Goal: Task Accomplishment & Management: Use online tool/utility

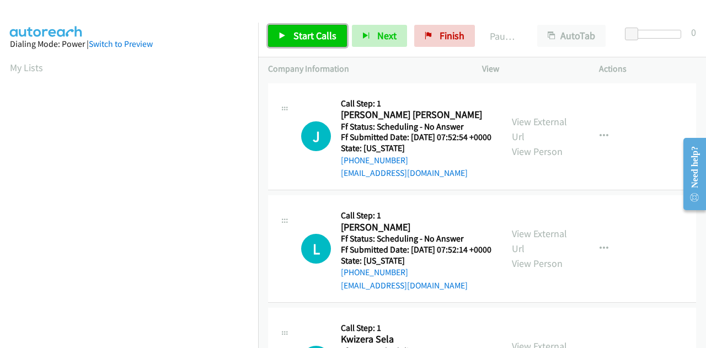
click at [314, 28] on link "Start Calls" at bounding box center [307, 36] width 79 height 22
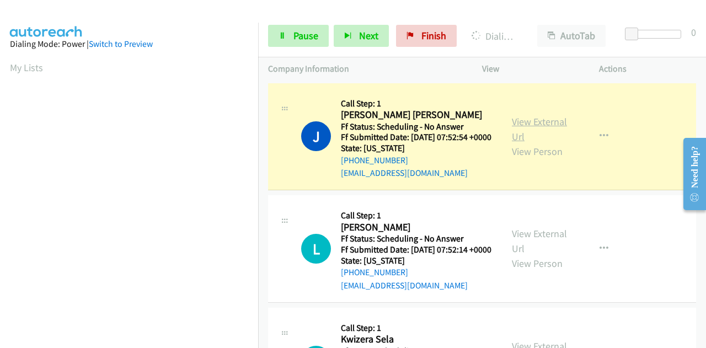
click at [530, 129] on link "View External Url" at bounding box center [539, 129] width 55 height 28
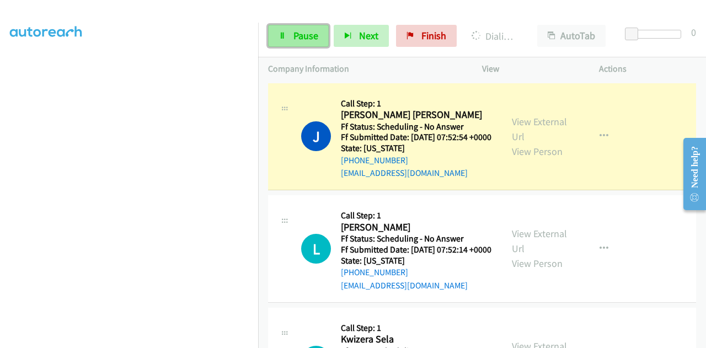
click at [302, 30] on span "Pause" at bounding box center [306, 35] width 25 height 13
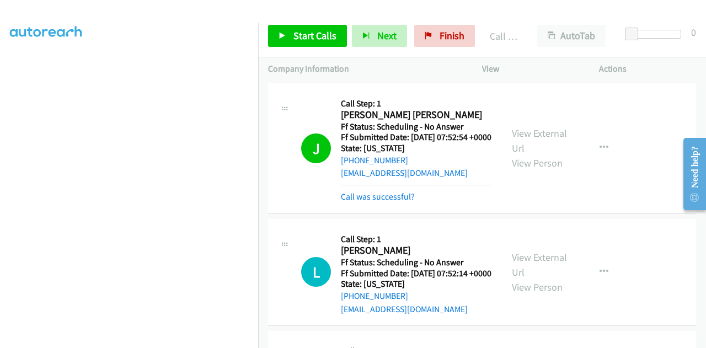
scroll to position [270, 0]
click at [326, 38] on span "Start Calls" at bounding box center [315, 35] width 43 height 13
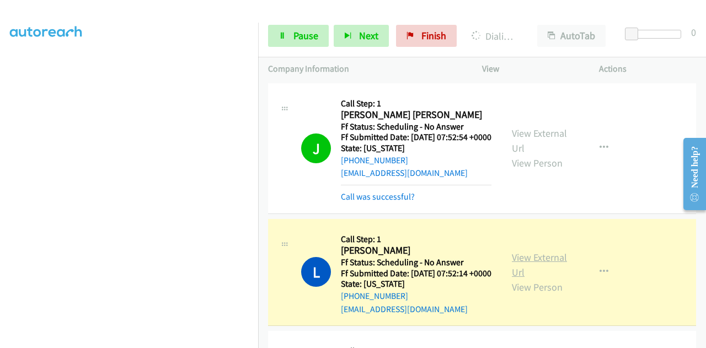
click at [512, 269] on link "View External Url" at bounding box center [539, 265] width 55 height 28
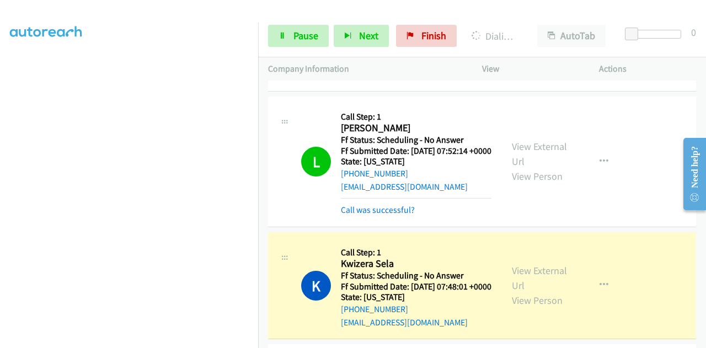
scroll to position [221, 0]
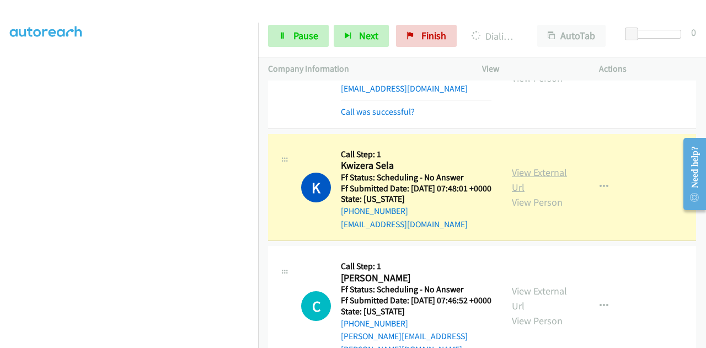
click at [545, 194] on link "View External Url" at bounding box center [539, 180] width 55 height 28
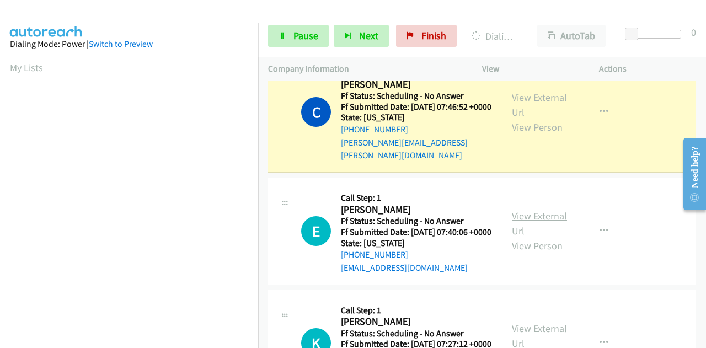
scroll to position [441, 0]
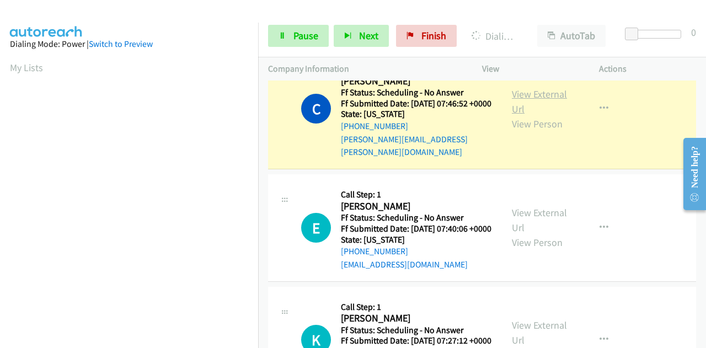
click at [528, 115] on link "View External Url" at bounding box center [539, 102] width 55 height 28
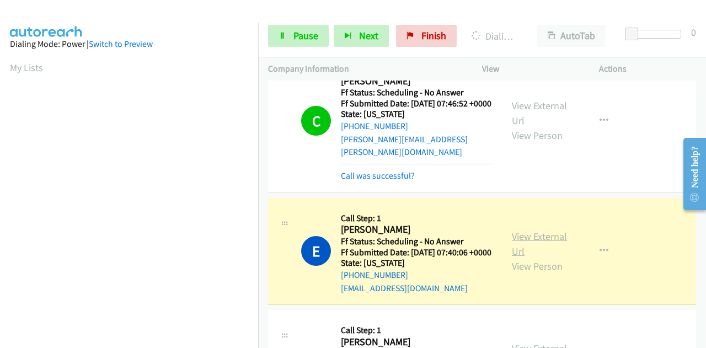
click at [533, 258] on link "View External Url" at bounding box center [539, 244] width 55 height 28
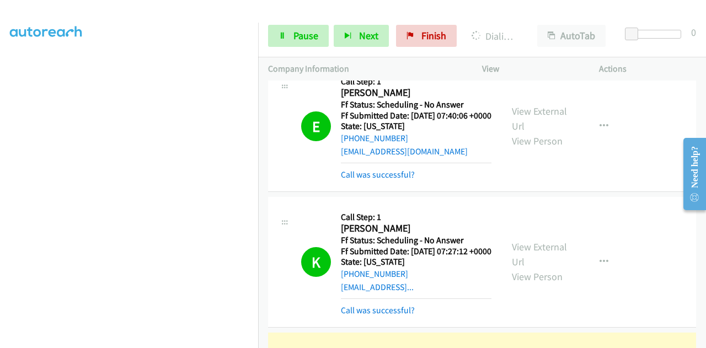
scroll to position [662, 0]
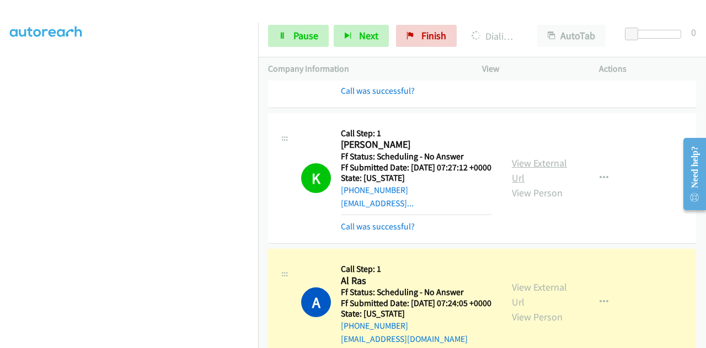
click at [545, 184] on link "View External Url" at bounding box center [539, 171] width 55 height 28
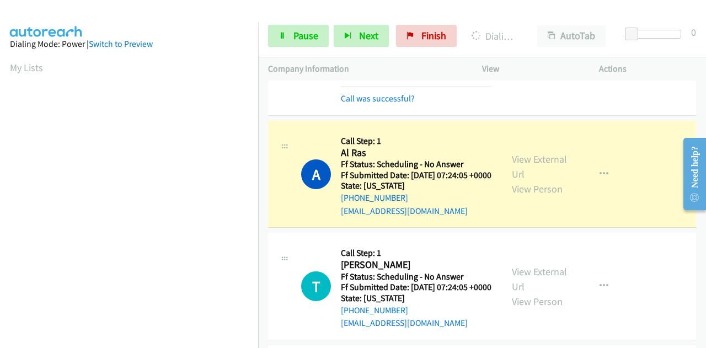
scroll to position [828, 0]
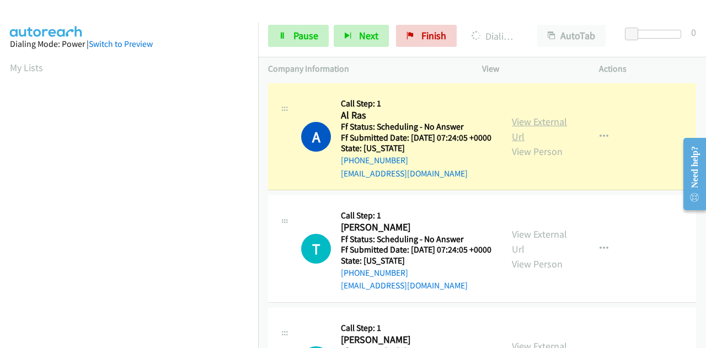
click at [516, 143] on link "View External Url" at bounding box center [539, 129] width 55 height 28
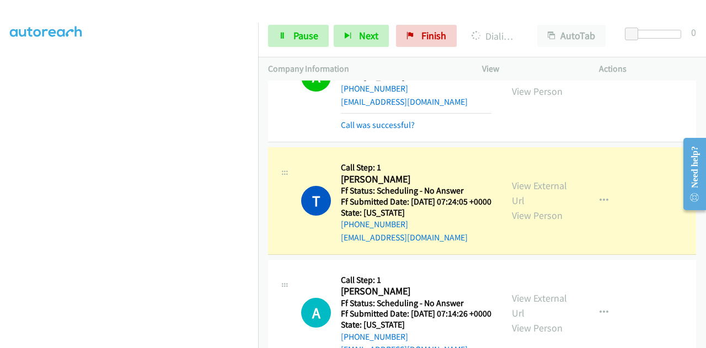
scroll to position [993, 0]
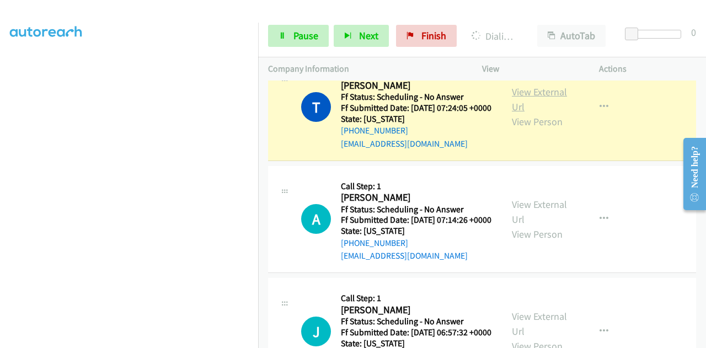
click at [521, 113] on link "View External Url" at bounding box center [539, 100] width 55 height 28
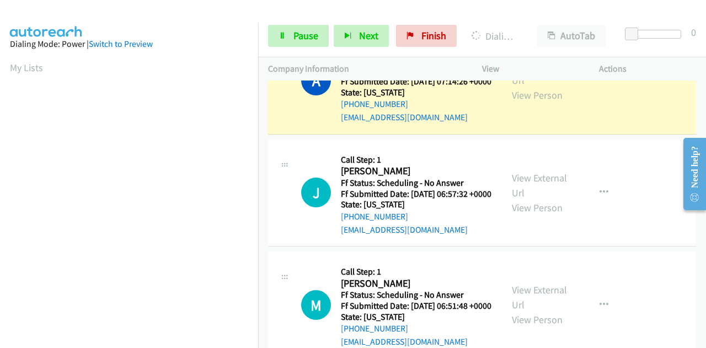
scroll to position [1159, 0]
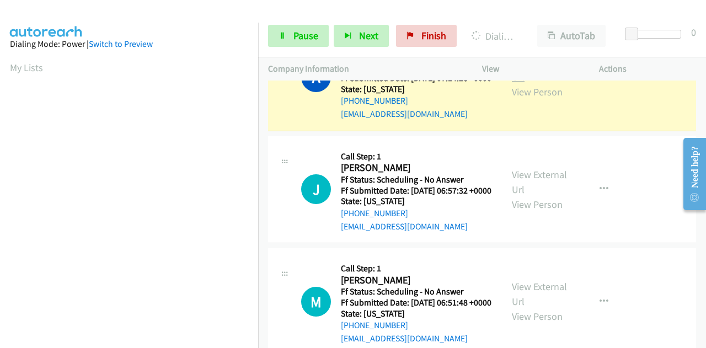
click at [515, 83] on link "View External Url" at bounding box center [539, 70] width 55 height 28
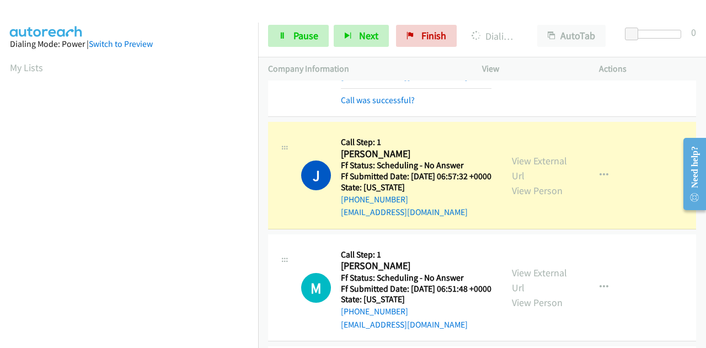
scroll to position [1214, 0]
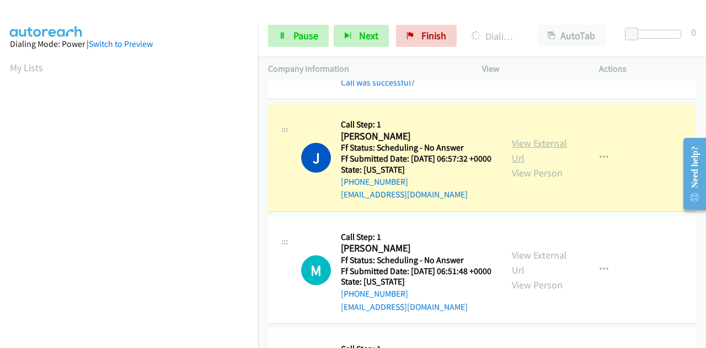
click at [526, 164] on link "View External Url" at bounding box center [539, 151] width 55 height 28
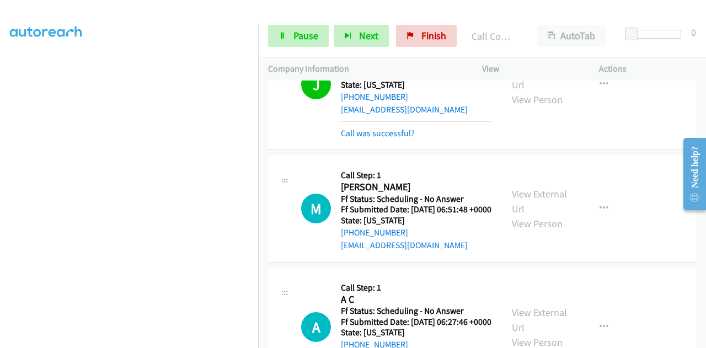
scroll to position [1435, 0]
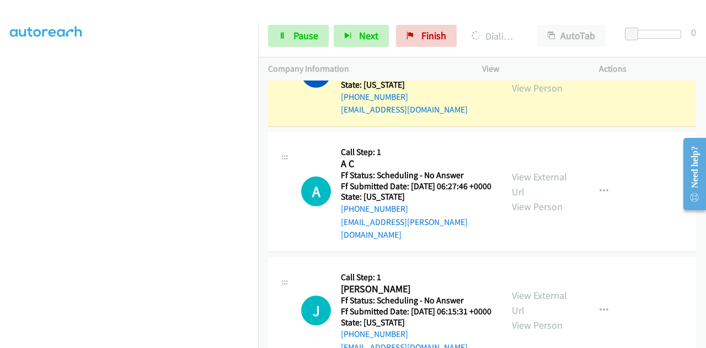
click at [524, 79] on link "View External Url" at bounding box center [539, 66] width 55 height 28
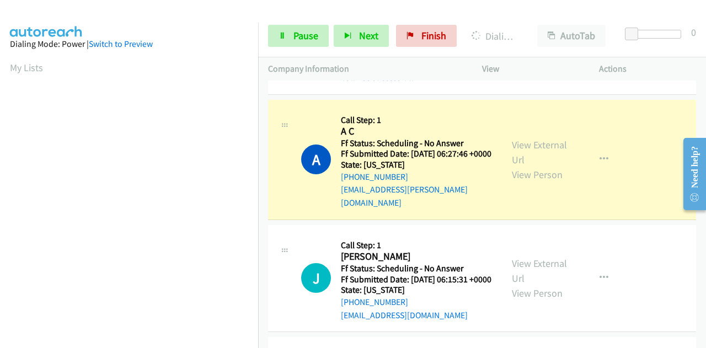
scroll to position [1545, 0]
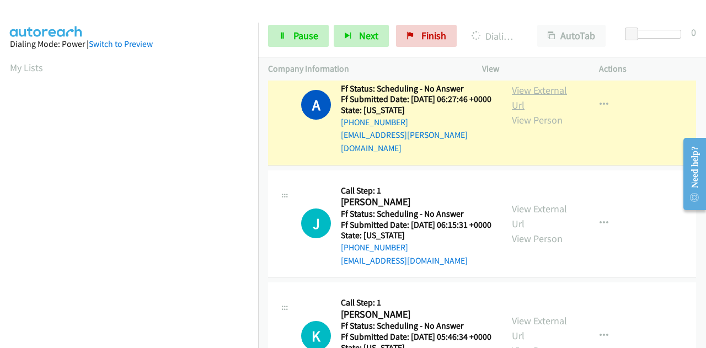
click at [545, 111] on link "View External Url" at bounding box center [539, 98] width 55 height 28
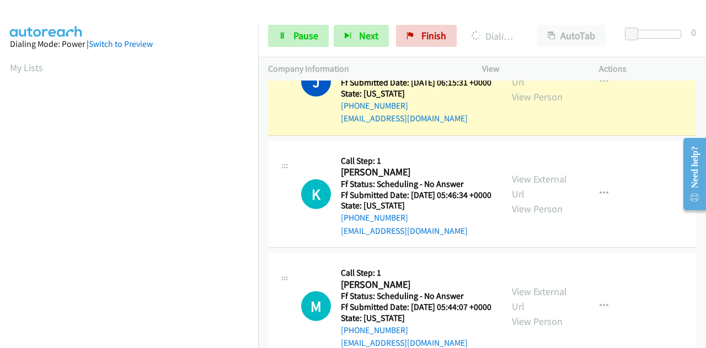
scroll to position [270, 0]
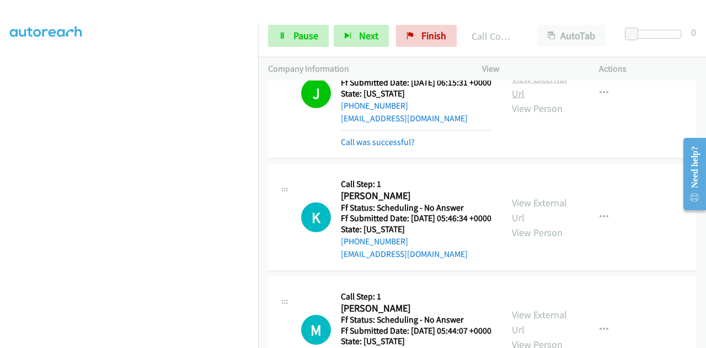
click at [524, 100] on link "View External Url" at bounding box center [539, 86] width 55 height 28
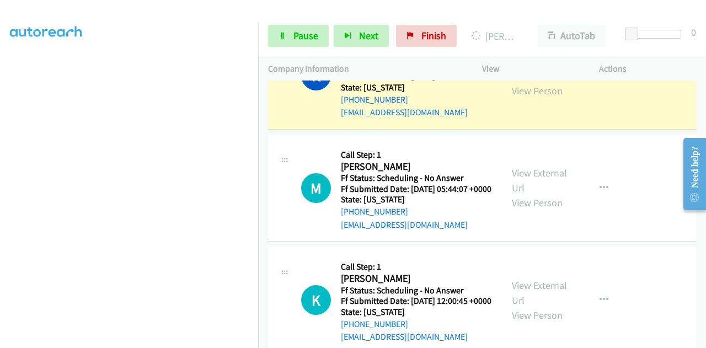
scroll to position [1876, 0]
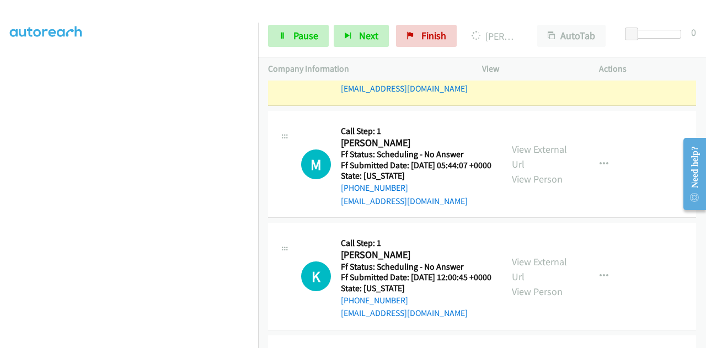
click at [522, 58] on link "View External Url" at bounding box center [539, 45] width 55 height 28
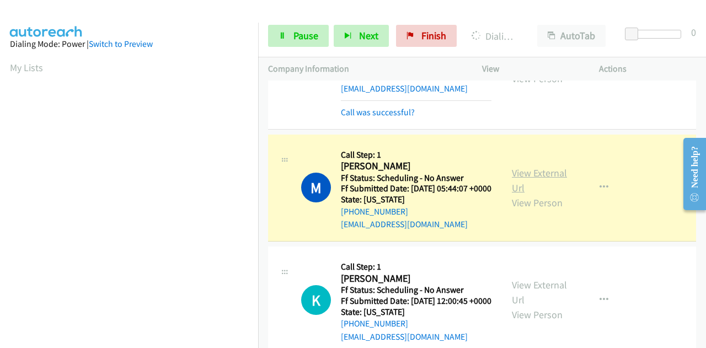
click at [518, 194] on link "View External Url" at bounding box center [539, 181] width 55 height 28
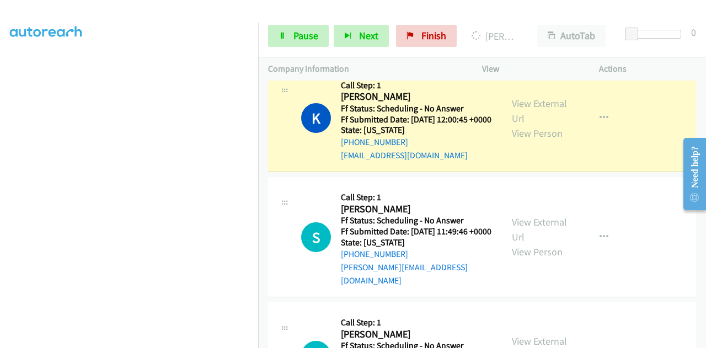
scroll to position [2097, 0]
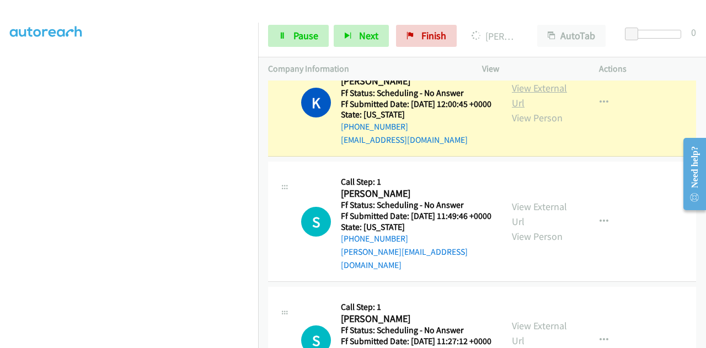
click at [517, 109] on link "View External Url" at bounding box center [539, 96] width 55 height 28
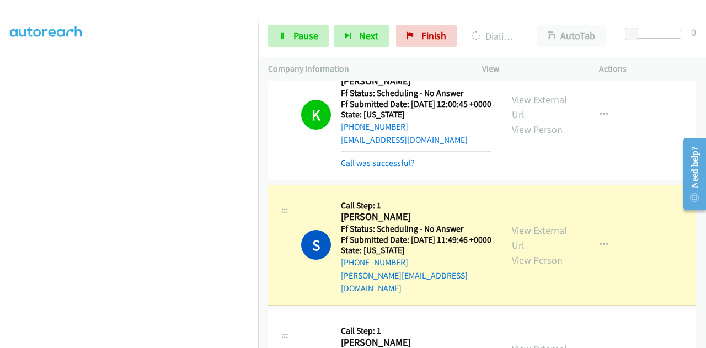
scroll to position [2318, 0]
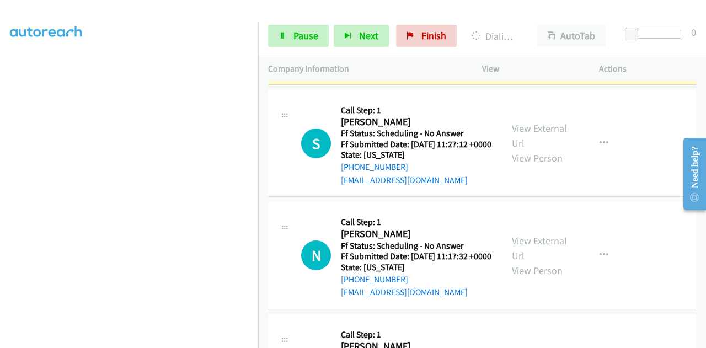
click at [530, 31] on link "View External Url" at bounding box center [539, 17] width 55 height 28
click at [299, 31] on span "Pause" at bounding box center [306, 35] width 25 height 13
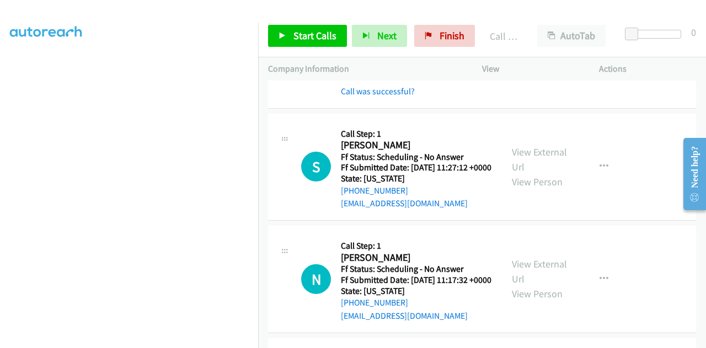
click at [327, 12] on div at bounding box center [348, 21] width 696 height 42
click at [317, 28] on link "Start Calls" at bounding box center [307, 36] width 79 height 22
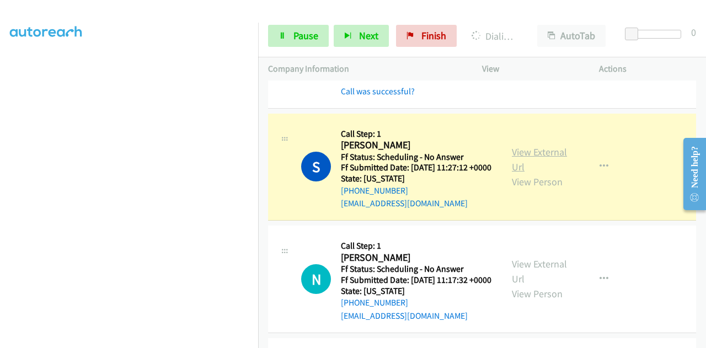
click at [525, 173] on link "View External Url" at bounding box center [539, 160] width 55 height 28
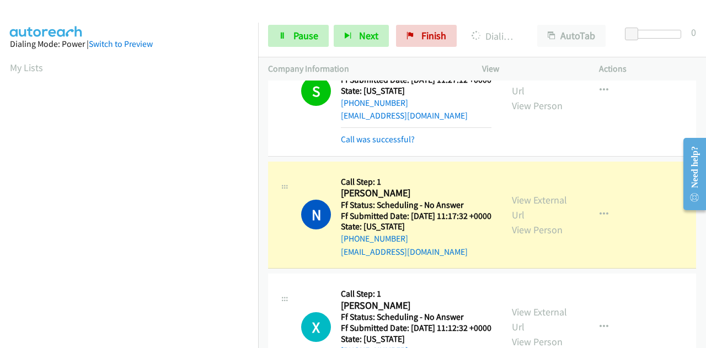
scroll to position [2538, 0]
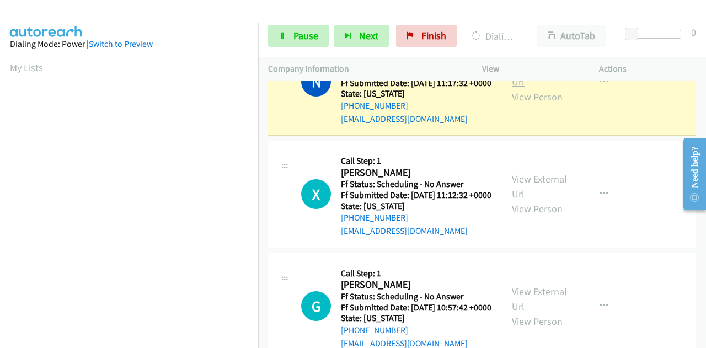
click at [524, 88] on link "View External Url" at bounding box center [539, 75] width 55 height 28
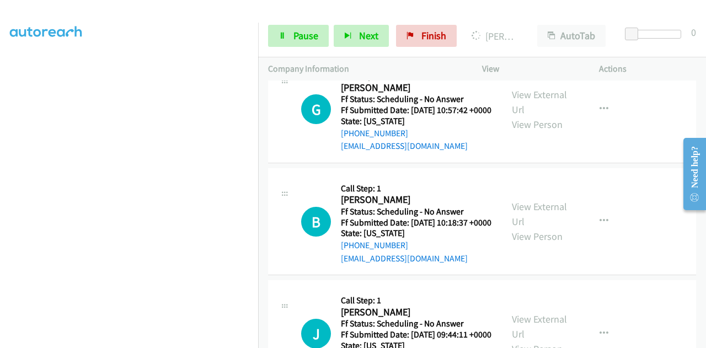
scroll to position [2649, 0]
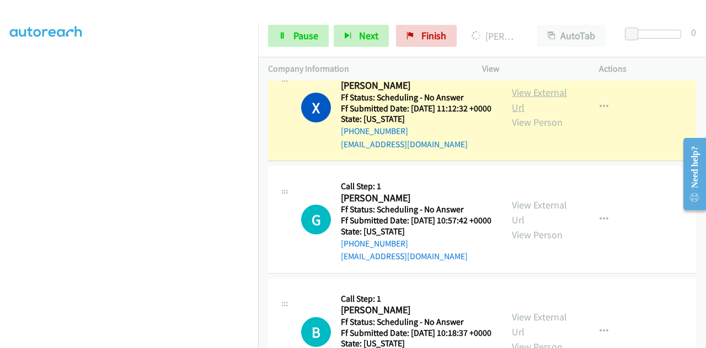
click at [520, 114] on link "View External Url" at bounding box center [539, 100] width 55 height 28
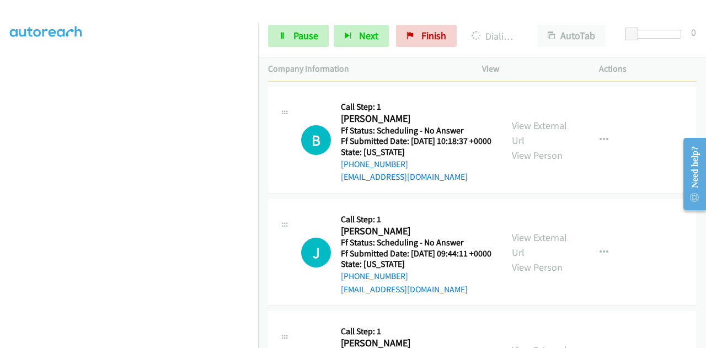
scroll to position [2869, 0]
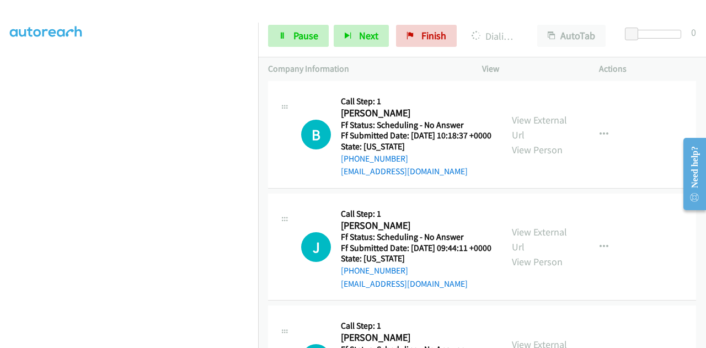
click at [537, 29] on link "View External Url" at bounding box center [539, 15] width 55 height 28
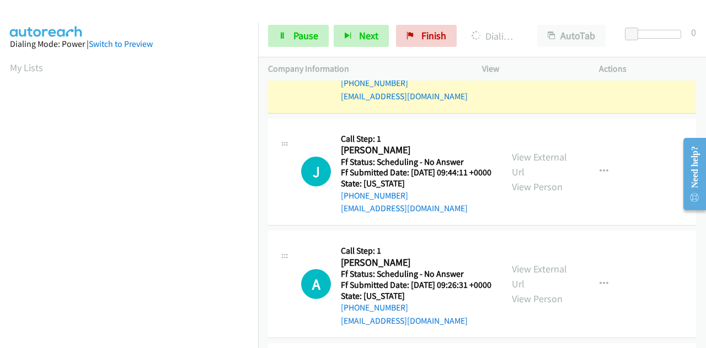
scroll to position [3090, 0]
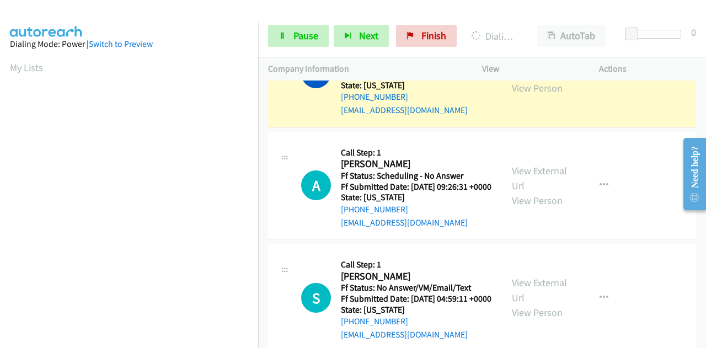
scroll to position [3201, 0]
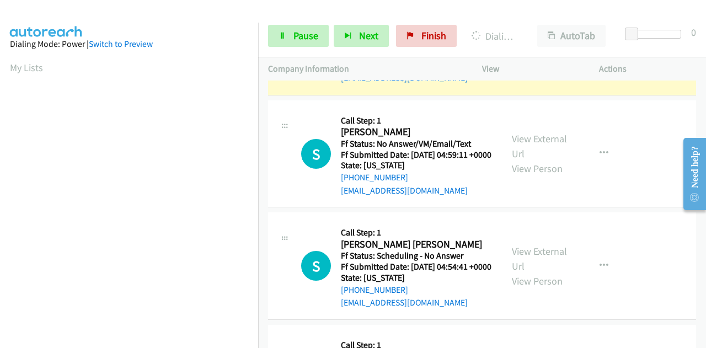
scroll to position [3311, 0]
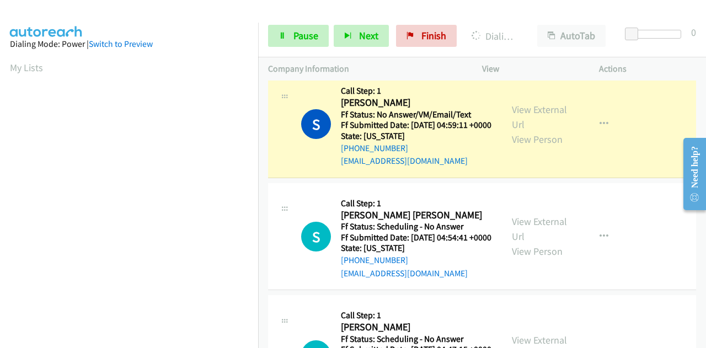
scroll to position [3366, 0]
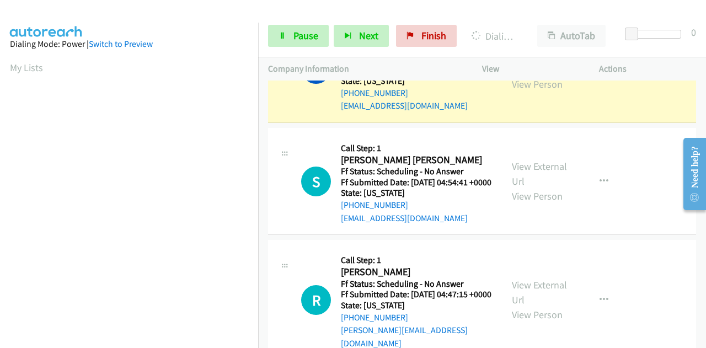
click at [523, 76] on link "View External Url" at bounding box center [539, 62] width 55 height 28
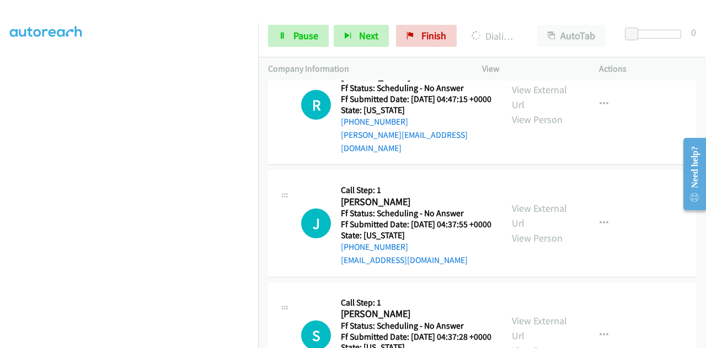
scroll to position [3587, 0]
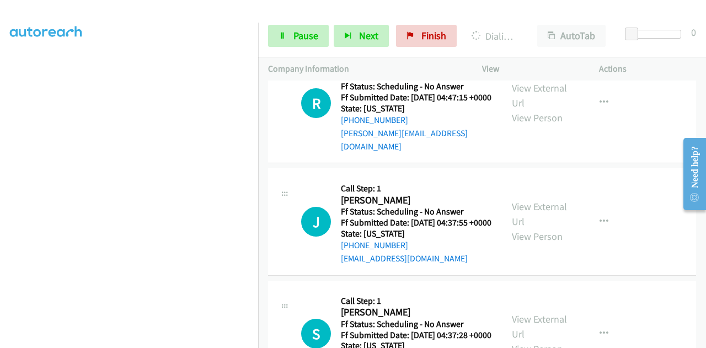
click at [301, 40] on span "Pause" at bounding box center [306, 35] width 25 height 13
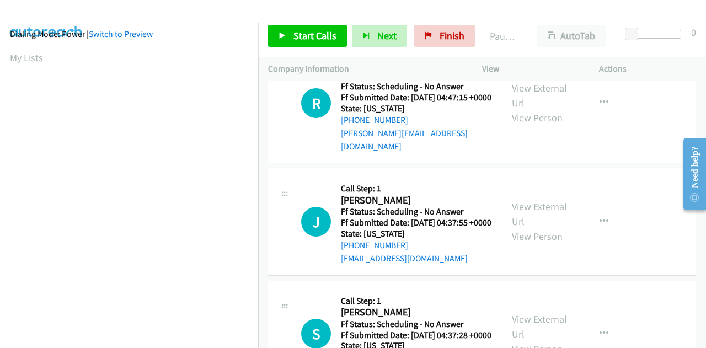
scroll to position [0, 0]
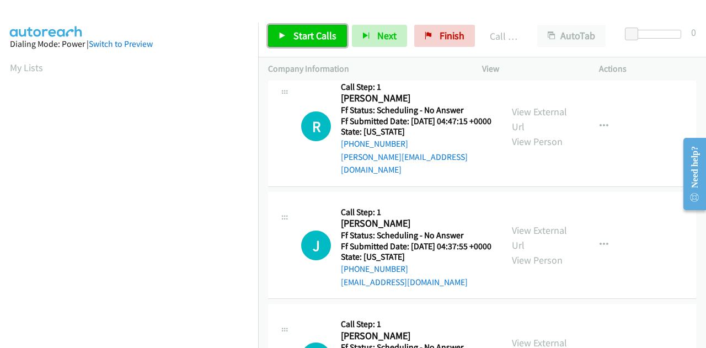
drag, startPoint x: 290, startPoint y: 36, endPoint x: 304, endPoint y: 28, distance: 15.8
click at [291, 36] on link "Start Calls" at bounding box center [307, 36] width 79 height 22
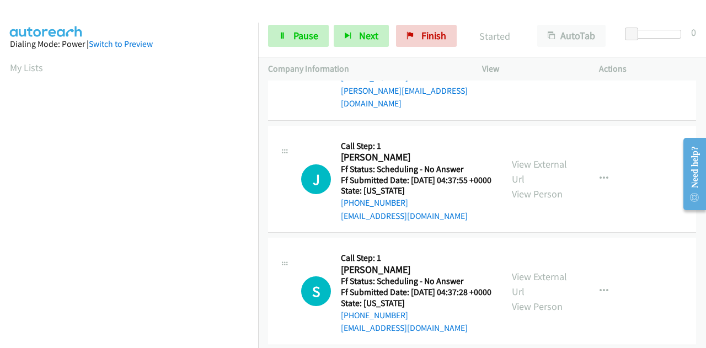
scroll to position [3752, 0]
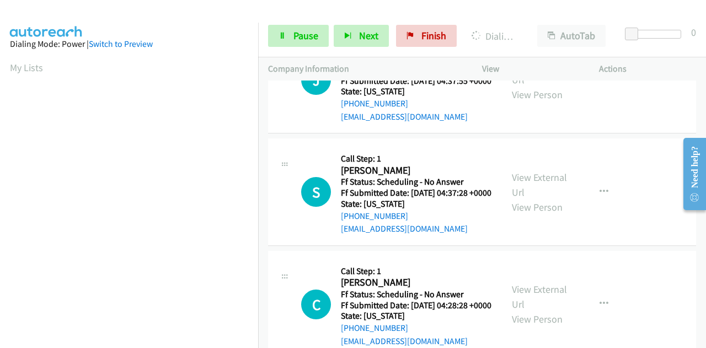
click at [296, 34] on span "Pause" at bounding box center [306, 35] width 25 height 13
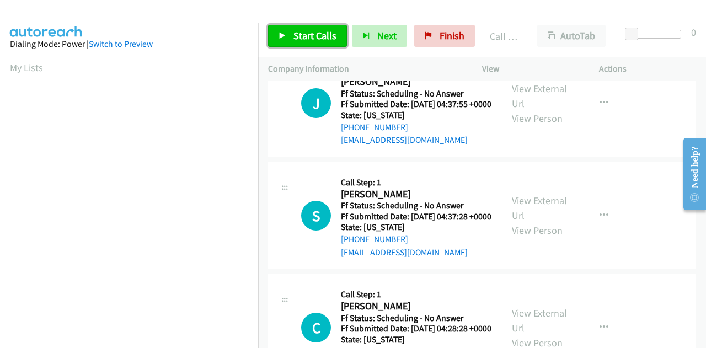
click at [327, 30] on span "Start Calls" at bounding box center [315, 35] width 43 height 13
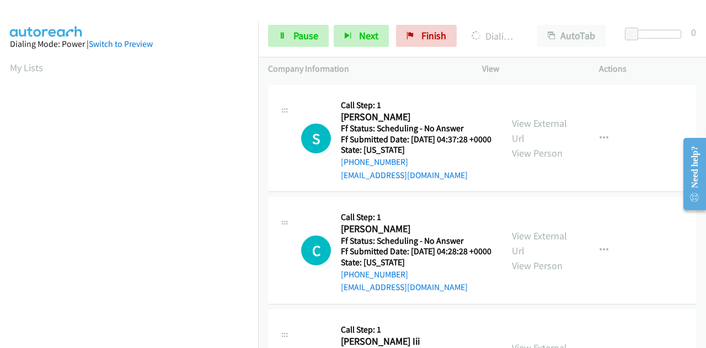
scroll to position [3918, 0]
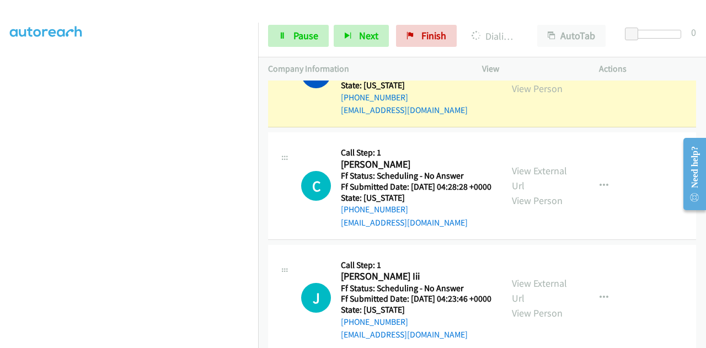
click at [156, 341] on section at bounding box center [129, 86] width 238 height 528
click at [515, 80] on link "View External Url" at bounding box center [539, 66] width 55 height 28
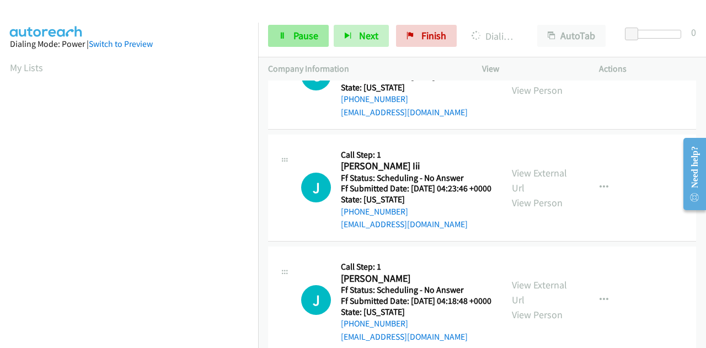
scroll to position [270, 0]
click at [299, 36] on span "Pause" at bounding box center [306, 35] width 25 height 13
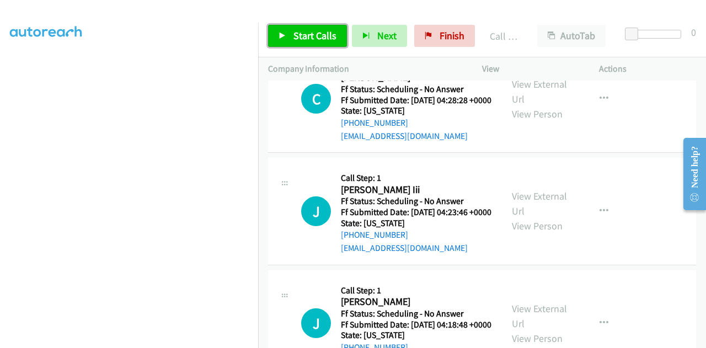
click at [316, 42] on link "Start Calls" at bounding box center [307, 36] width 79 height 22
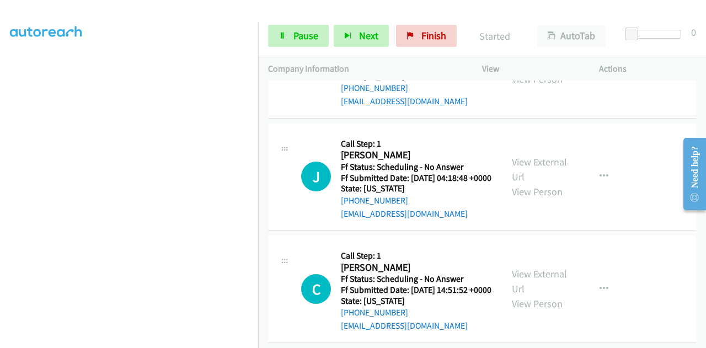
scroll to position [4194, 0]
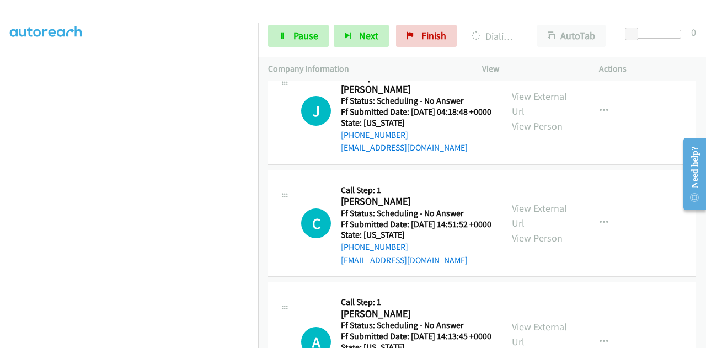
scroll to position [4359, 0]
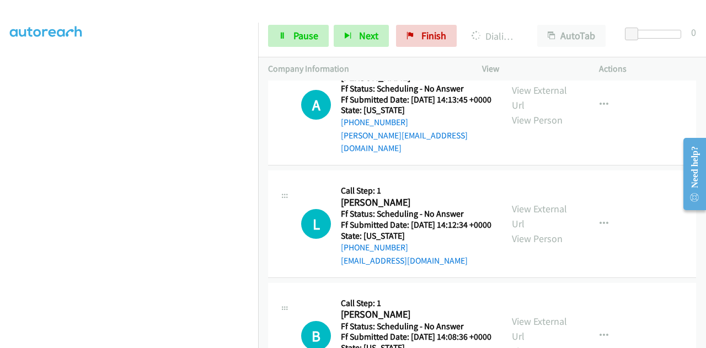
scroll to position [0, 0]
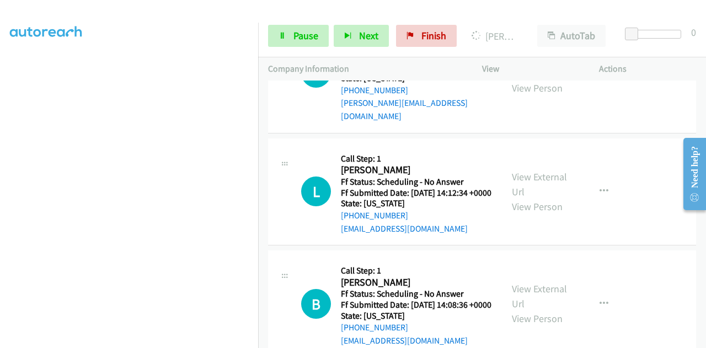
scroll to position [4635, 0]
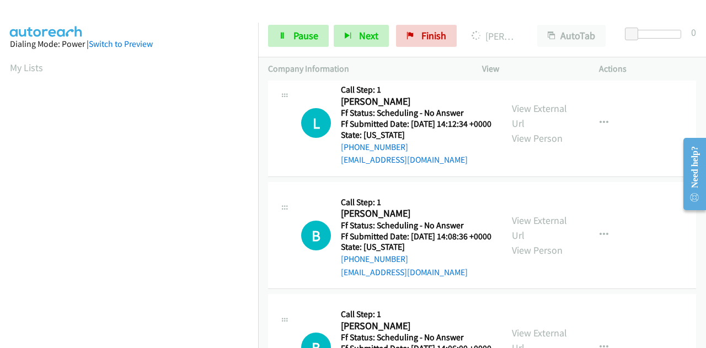
scroll to position [4690, 0]
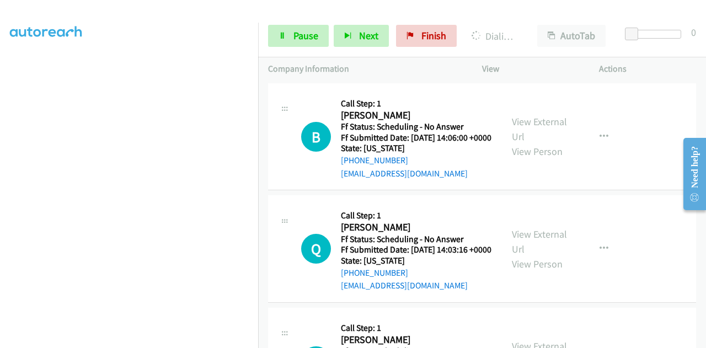
scroll to position [4911, 0]
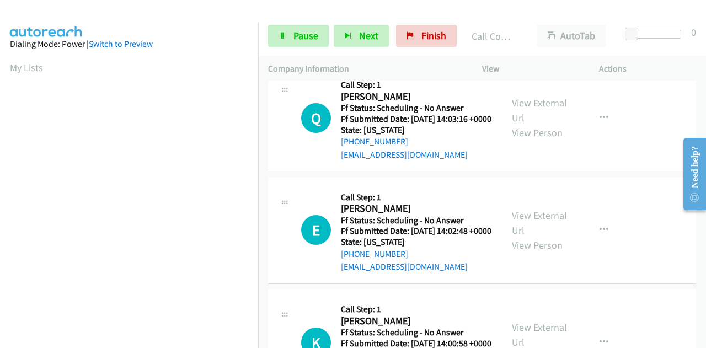
scroll to position [5077, 0]
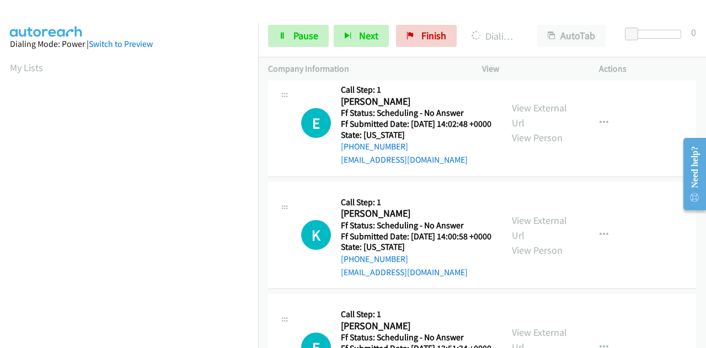
scroll to position [5242, 0]
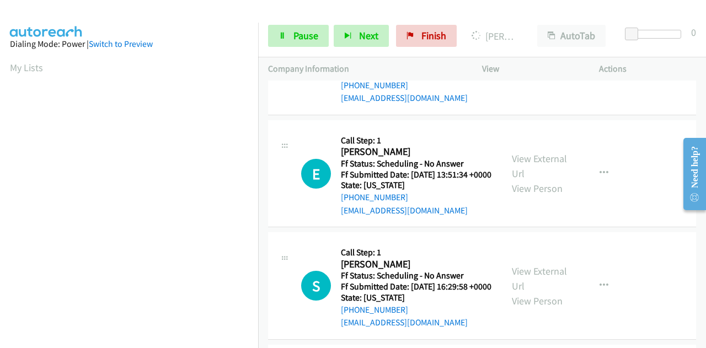
scroll to position [5408, 0]
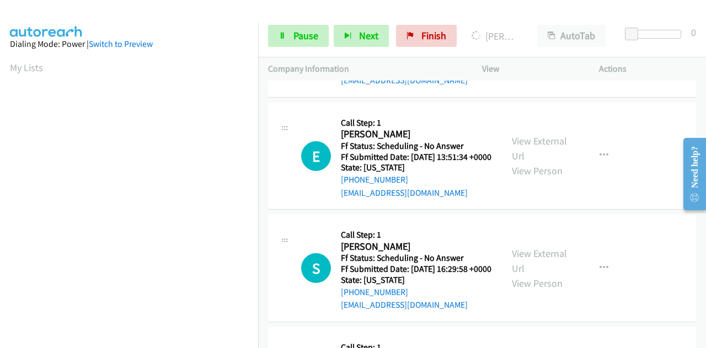
click at [306, 44] on link "Pause" at bounding box center [298, 36] width 61 height 22
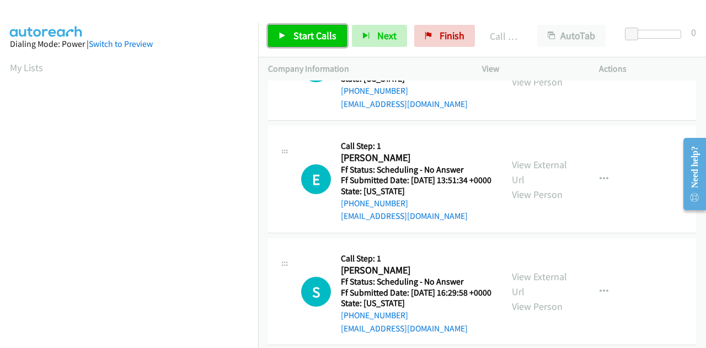
click at [314, 32] on span "Start Calls" at bounding box center [315, 35] width 43 height 13
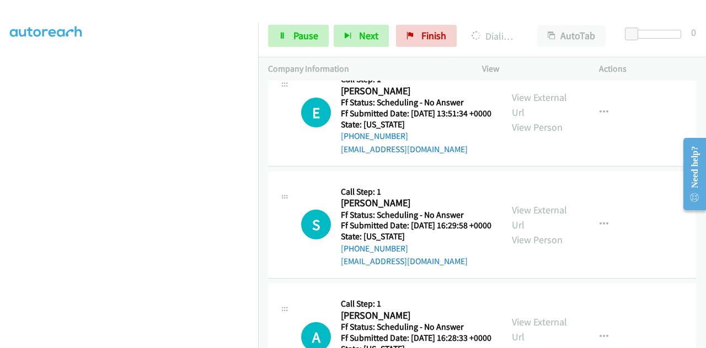
scroll to position [5573, 0]
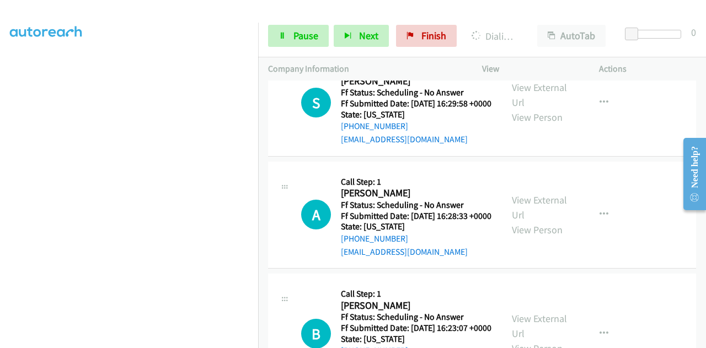
scroll to position [5739, 0]
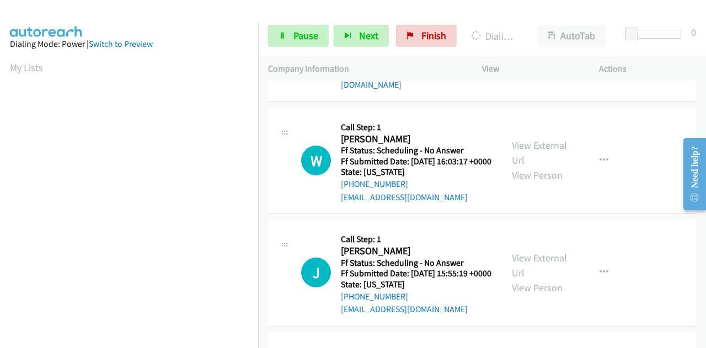
scroll to position [270, 0]
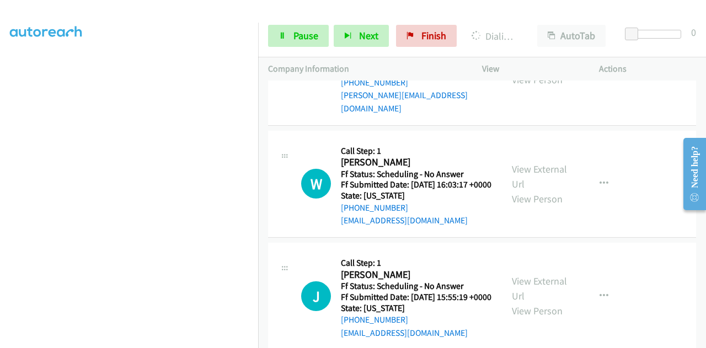
scroll to position [6070, 0]
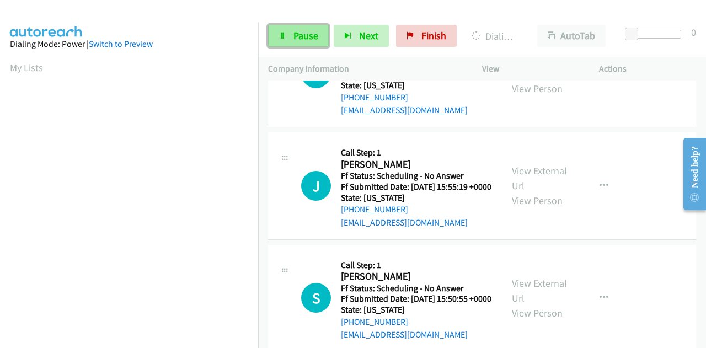
click at [295, 30] on span "Pause" at bounding box center [306, 35] width 25 height 13
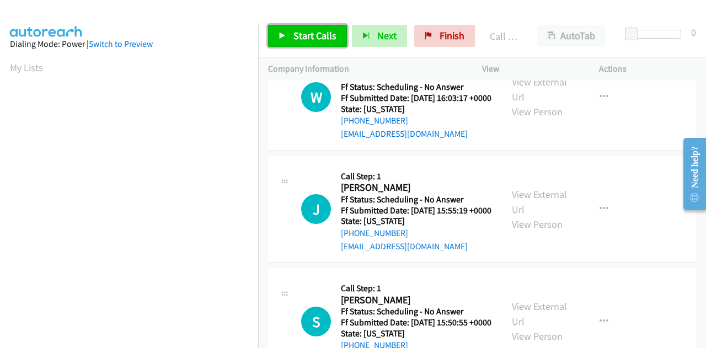
click at [294, 31] on span "Start Calls" at bounding box center [315, 35] width 43 height 13
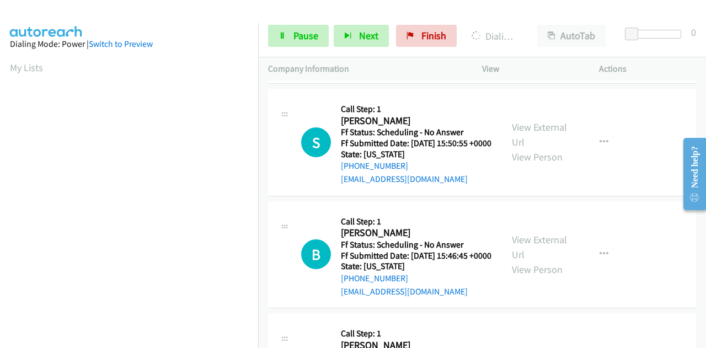
scroll to position [6291, 0]
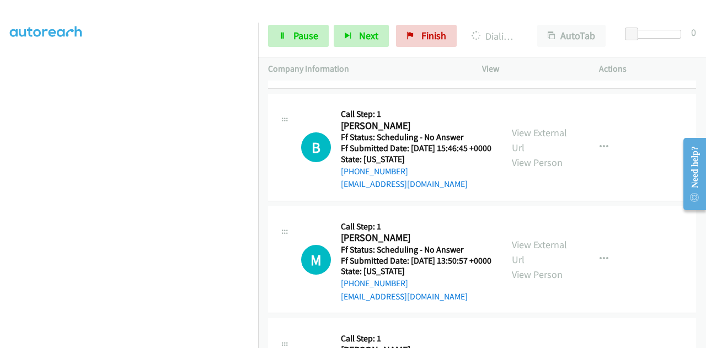
scroll to position [6456, 0]
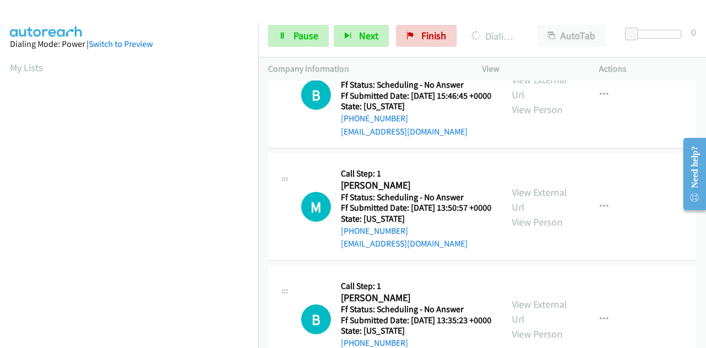
scroll to position [6567, 0]
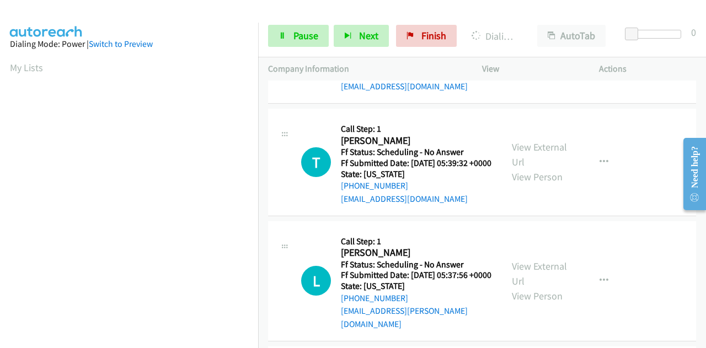
scroll to position [6732, 0]
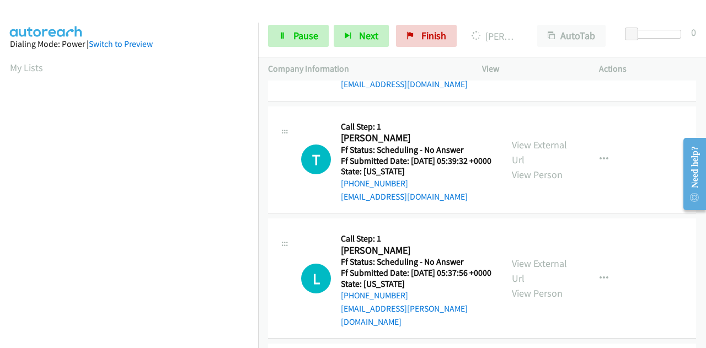
scroll to position [6843, 0]
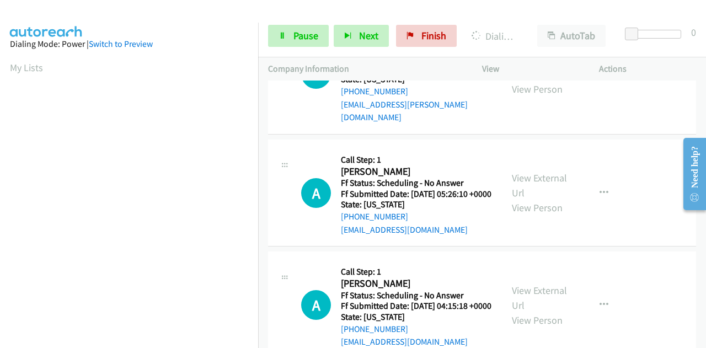
scroll to position [7008, 0]
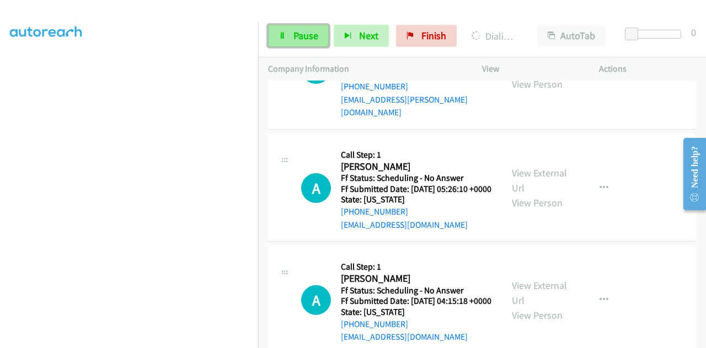
click at [304, 28] on link "Pause" at bounding box center [298, 36] width 61 height 22
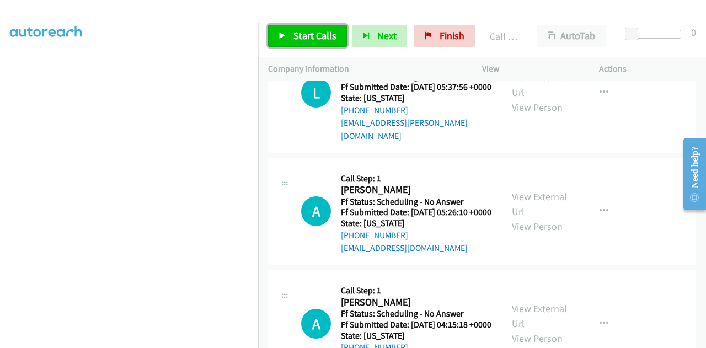
click at [298, 33] on span "Start Calls" at bounding box center [315, 35] width 43 height 13
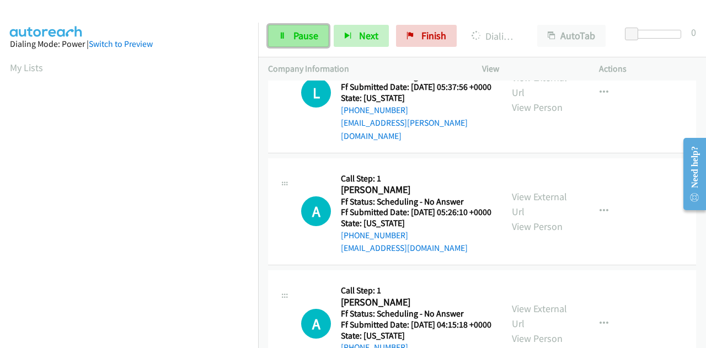
click at [297, 31] on span "Pause" at bounding box center [306, 35] width 25 height 13
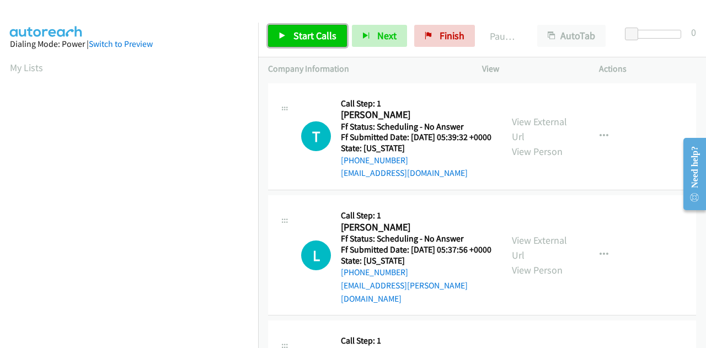
click at [304, 37] on span "Start Calls" at bounding box center [315, 35] width 43 height 13
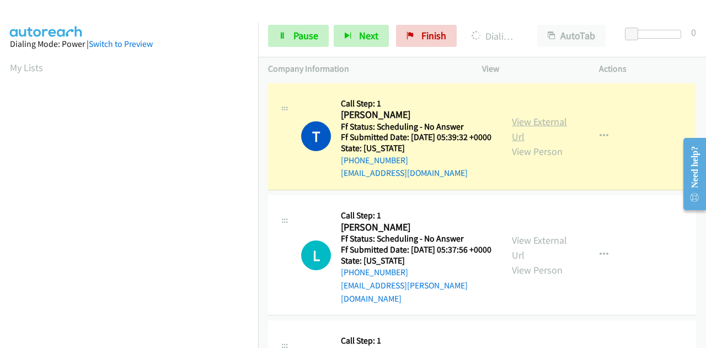
click at [531, 126] on link "View External Url" at bounding box center [539, 129] width 55 height 28
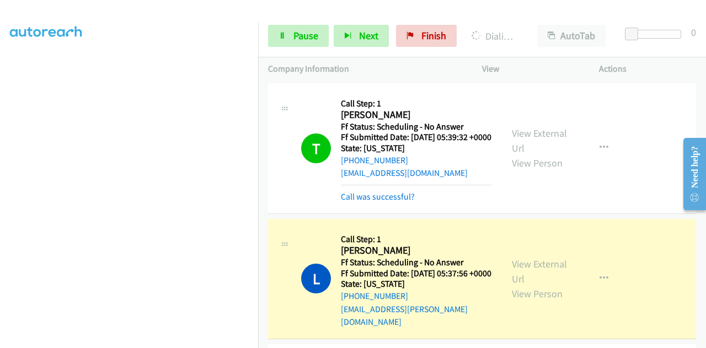
scroll to position [166, 0]
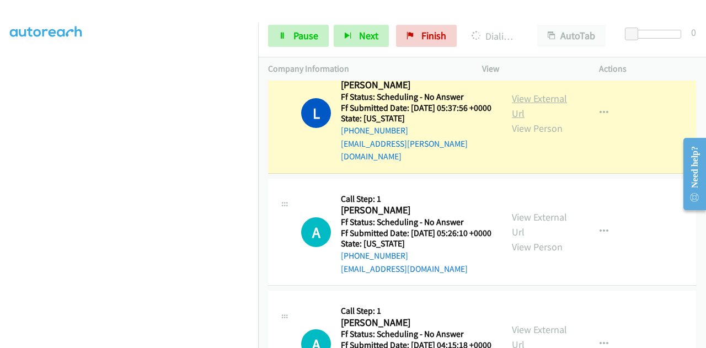
click at [533, 107] on link "View External Url" at bounding box center [539, 106] width 55 height 28
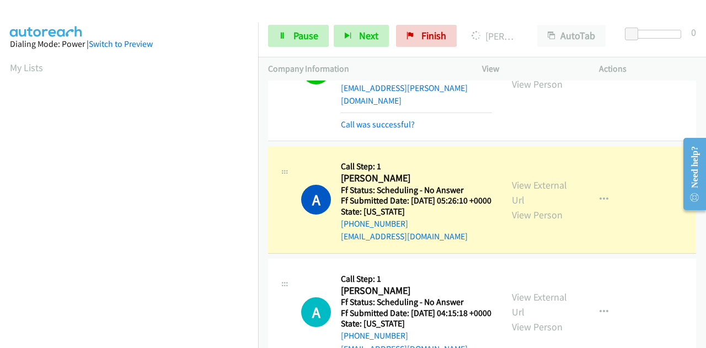
scroll to position [276, 0]
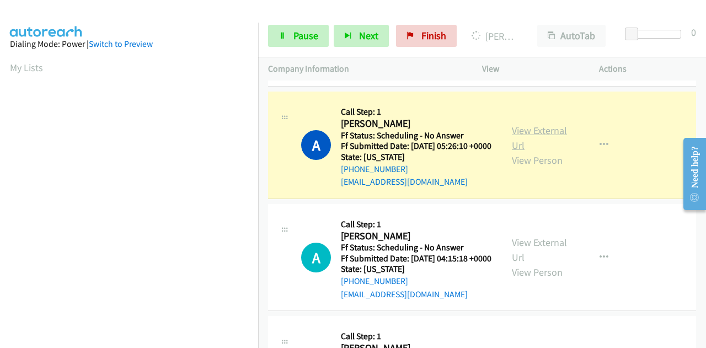
click at [535, 147] on link "View External Url" at bounding box center [539, 138] width 55 height 28
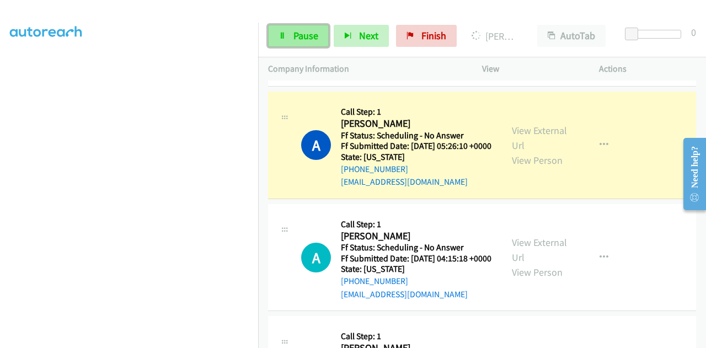
click at [300, 35] on span "Pause" at bounding box center [306, 35] width 25 height 13
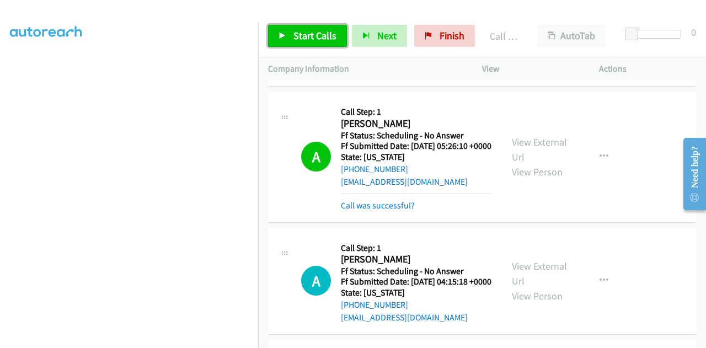
click at [310, 34] on span "Start Calls" at bounding box center [315, 35] width 43 height 13
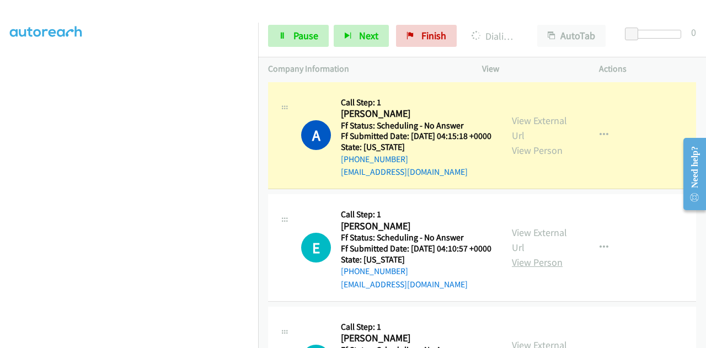
scroll to position [441, 0]
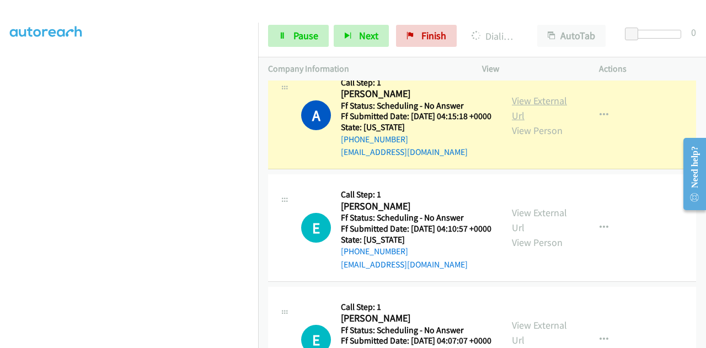
click at [539, 122] on link "View External Url" at bounding box center [539, 108] width 55 height 28
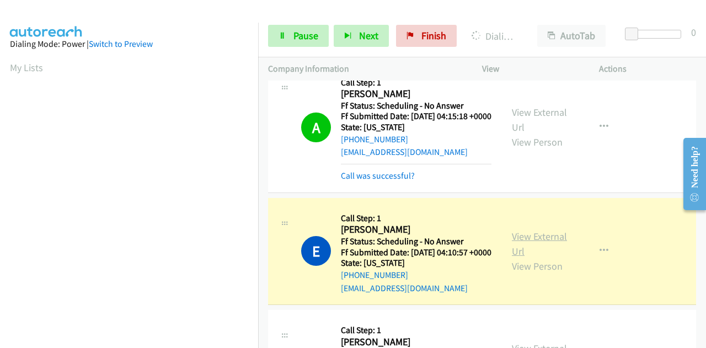
click at [522, 258] on link "View External Url" at bounding box center [539, 244] width 55 height 28
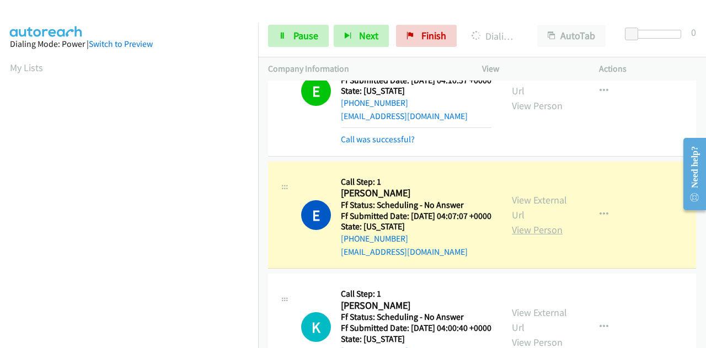
scroll to position [662, 0]
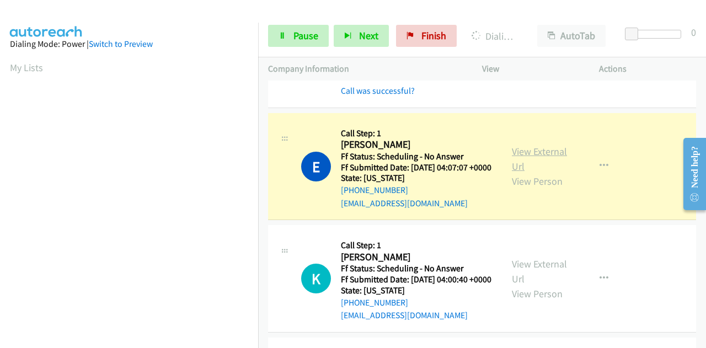
click at [527, 173] on link "View External Url" at bounding box center [539, 159] width 55 height 28
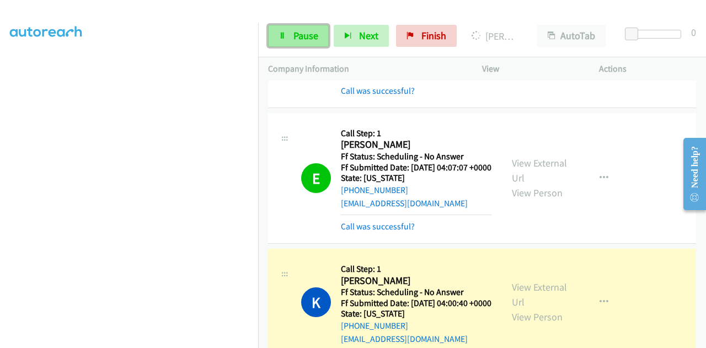
click at [294, 28] on link "Pause" at bounding box center [298, 36] width 61 height 22
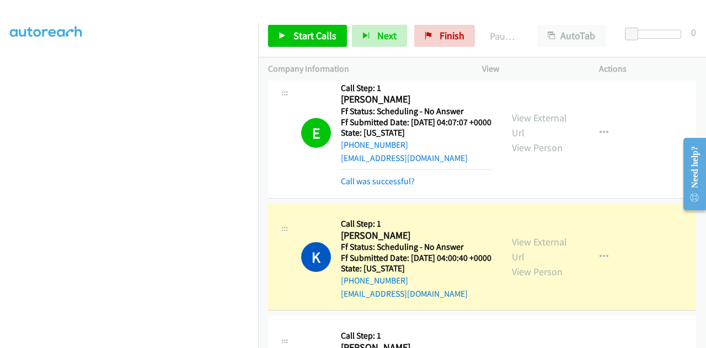
scroll to position [773, 0]
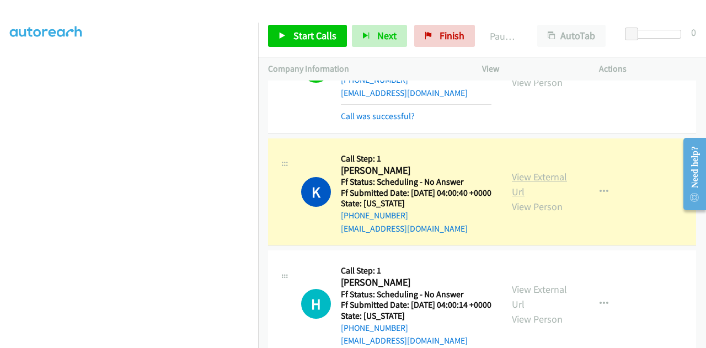
click at [521, 198] on link "View External Url" at bounding box center [539, 185] width 55 height 28
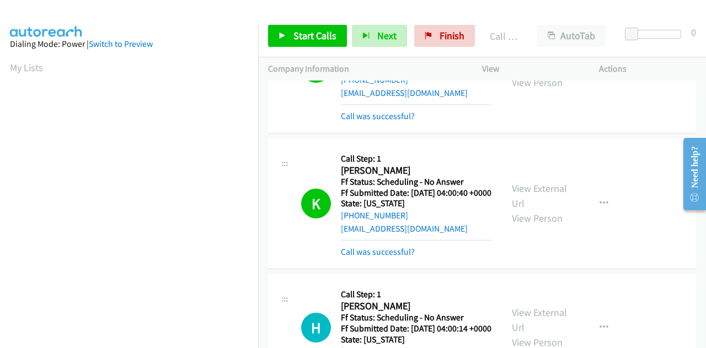
scroll to position [270, 0]
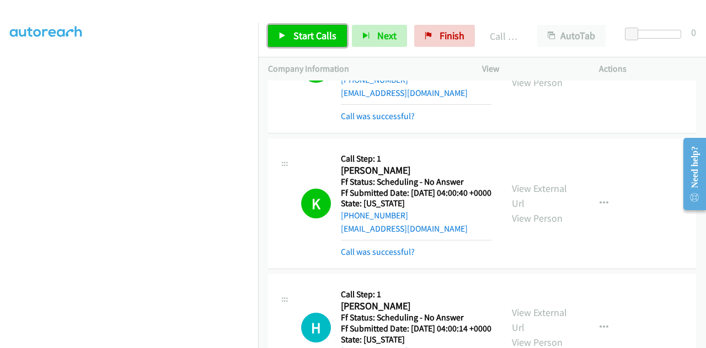
drag, startPoint x: 293, startPoint y: 34, endPoint x: 306, endPoint y: 16, distance: 22.5
click at [294, 35] on span "Start Calls" at bounding box center [315, 35] width 43 height 13
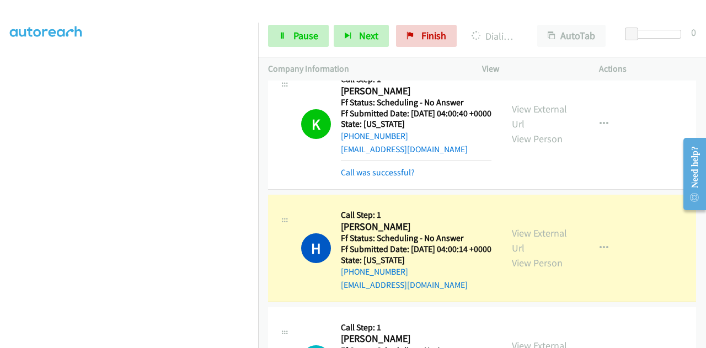
scroll to position [938, 0]
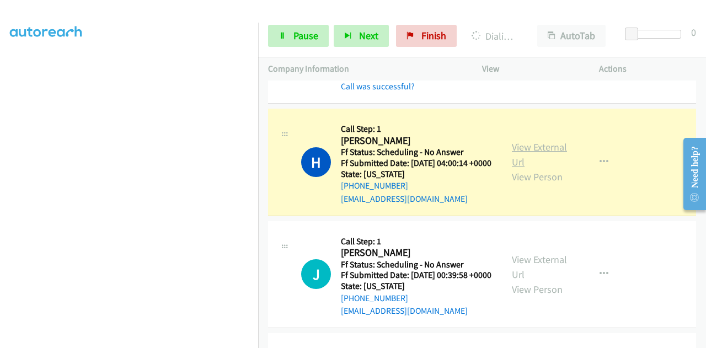
click at [522, 168] on link "View External Url" at bounding box center [539, 155] width 55 height 28
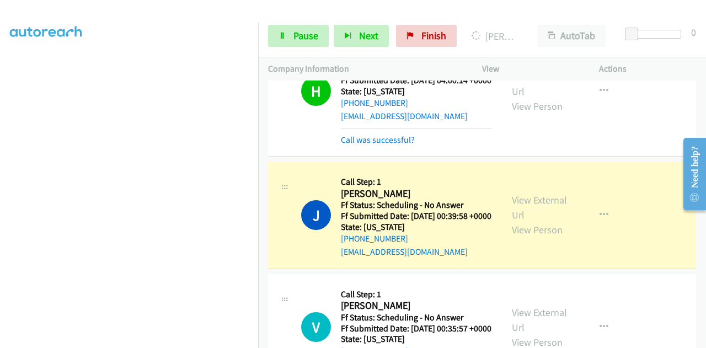
scroll to position [1104, 0]
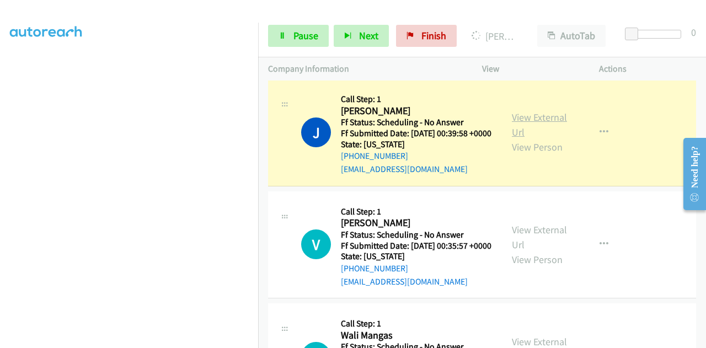
click at [520, 139] on link "View External Url" at bounding box center [539, 125] width 55 height 28
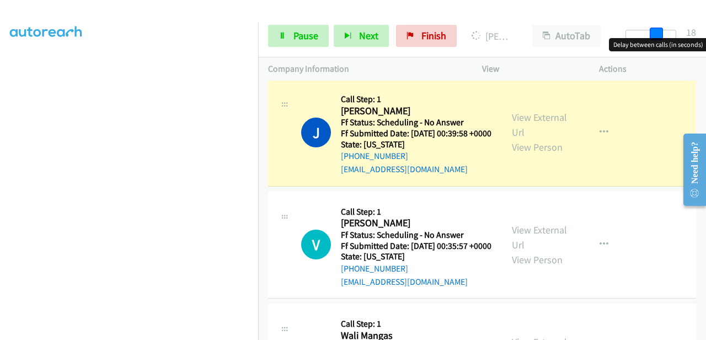
drag, startPoint x: 628, startPoint y: 29, endPoint x: 656, endPoint y: 30, distance: 27.6
click at [656, 30] on span at bounding box center [656, 34] width 13 height 13
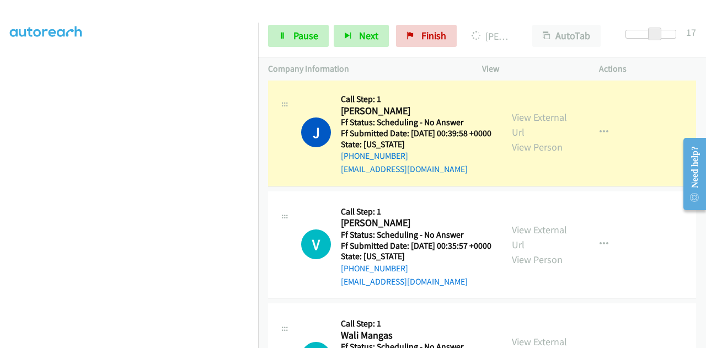
drag, startPoint x: 658, startPoint y: 30, endPoint x: 689, endPoint y: 27, distance: 31.6
click at [689, 27] on div "Start Calls Pause Next Finish Dialing [PERSON_NAME] AutoTab AutoTab 17" at bounding box center [482, 36] width 448 height 42
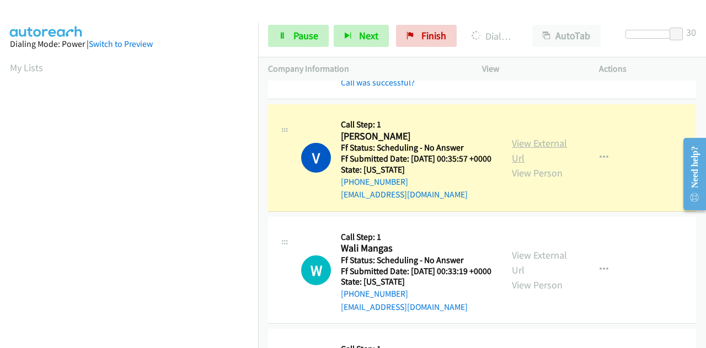
scroll to position [270, 0]
click at [524, 164] on link "View External Url" at bounding box center [539, 151] width 55 height 28
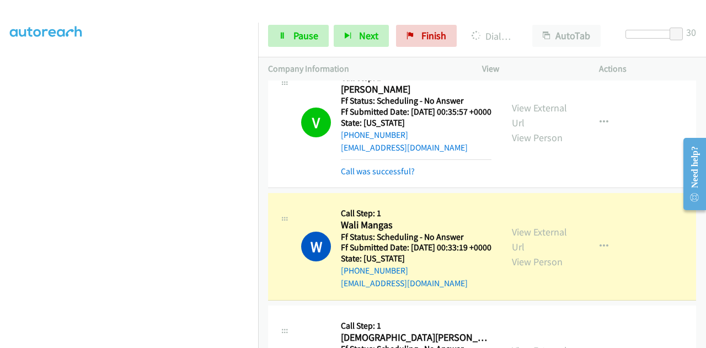
scroll to position [1324, 0]
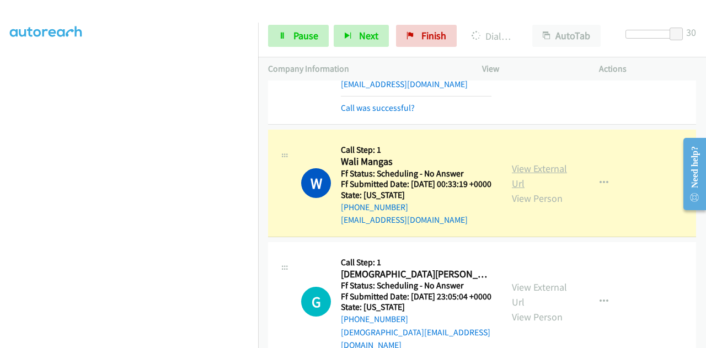
click at [518, 190] on link "View External Url" at bounding box center [539, 176] width 55 height 28
click at [310, 33] on span "Pause" at bounding box center [306, 35] width 25 height 13
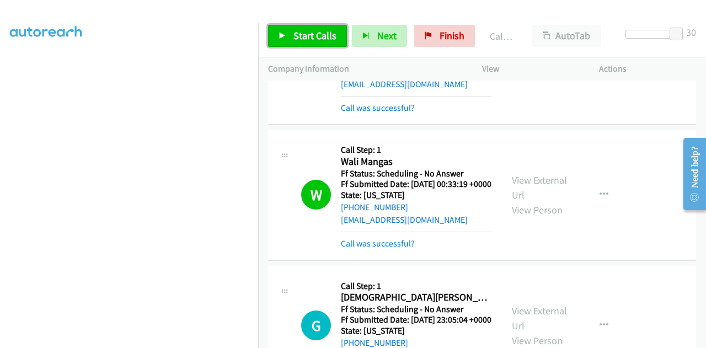
click at [317, 31] on span "Start Calls" at bounding box center [315, 35] width 43 height 13
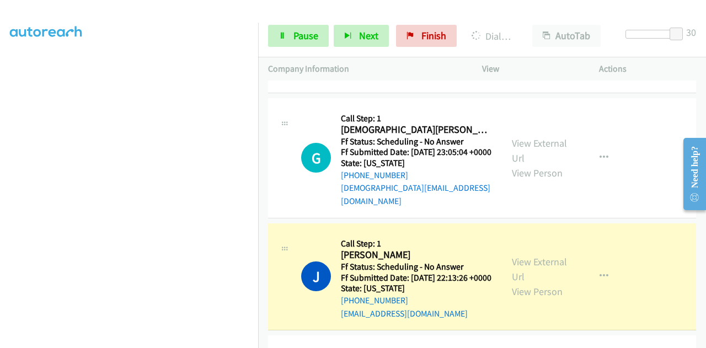
scroll to position [1600, 0]
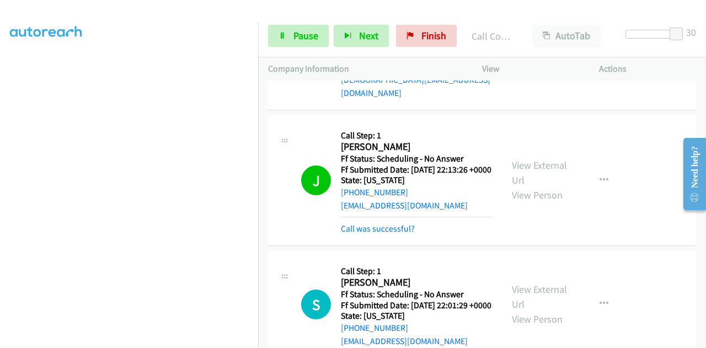
click at [525, 236] on div "View External Url View Person View External Url Email Schedule/Manage Callback …" at bounding box center [565, 180] width 127 height 110
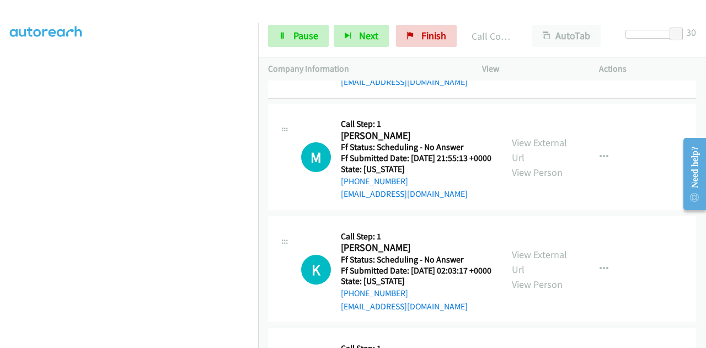
scroll to position [1711, 0]
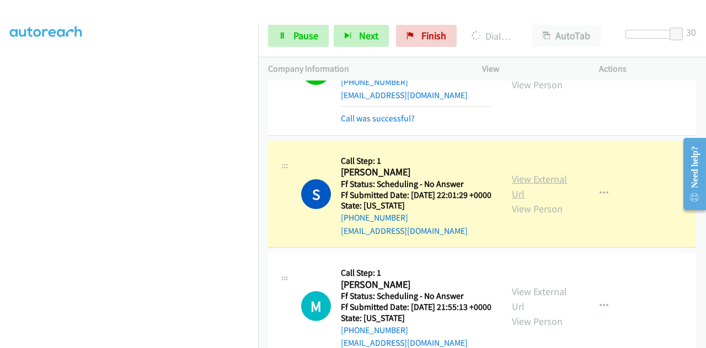
click at [535, 200] on link "View External Url" at bounding box center [539, 187] width 55 height 28
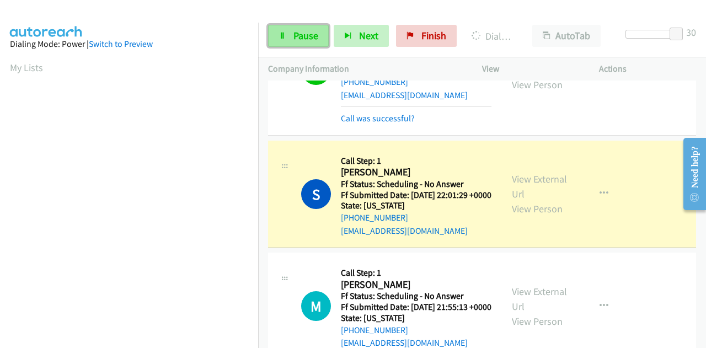
click at [289, 38] on link "Pause" at bounding box center [298, 36] width 61 height 22
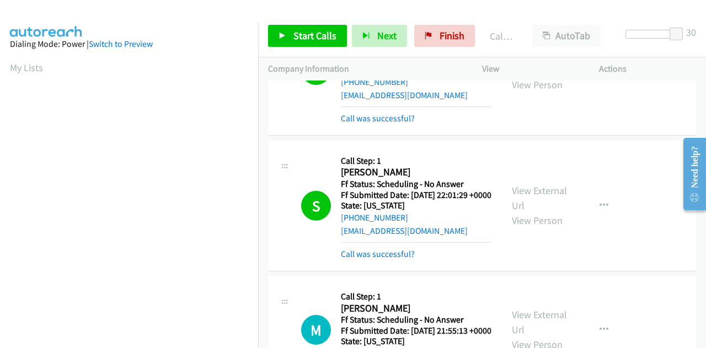
scroll to position [270, 0]
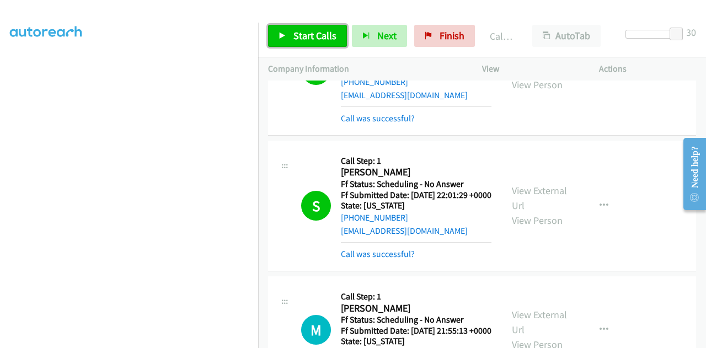
click at [297, 36] on span "Start Calls" at bounding box center [315, 35] width 43 height 13
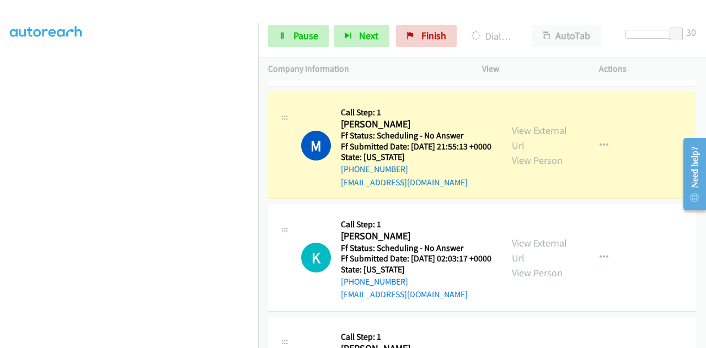
scroll to position [1987, 0]
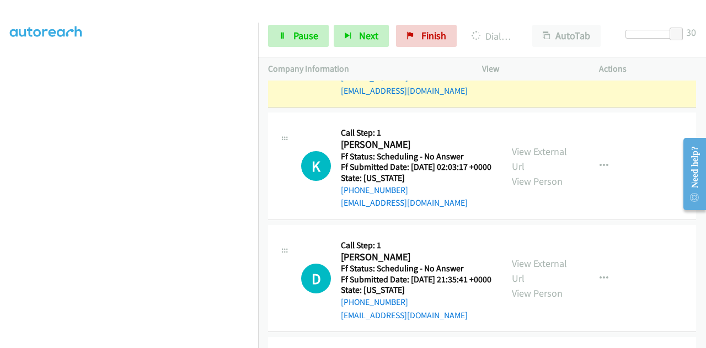
click at [518, 60] on link "View External Url" at bounding box center [539, 47] width 55 height 28
click at [303, 38] on span "Pause" at bounding box center [306, 35] width 25 height 13
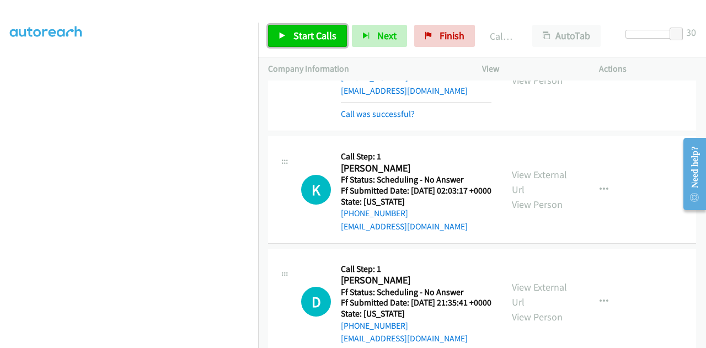
click at [323, 25] on link "Start Calls" at bounding box center [307, 36] width 79 height 22
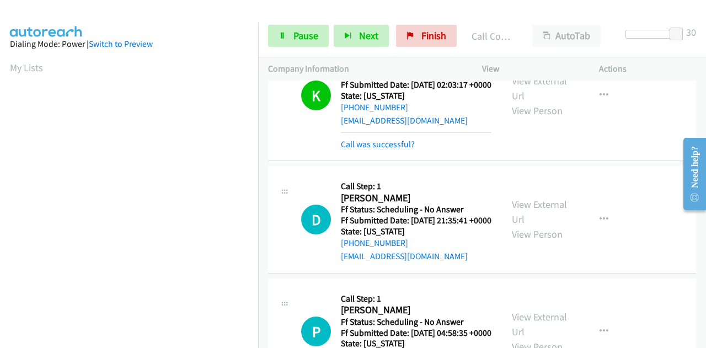
scroll to position [2097, 0]
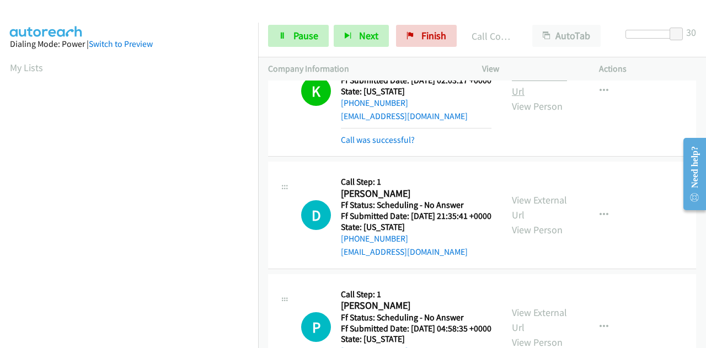
click at [550, 98] on link "View External Url" at bounding box center [539, 84] width 55 height 28
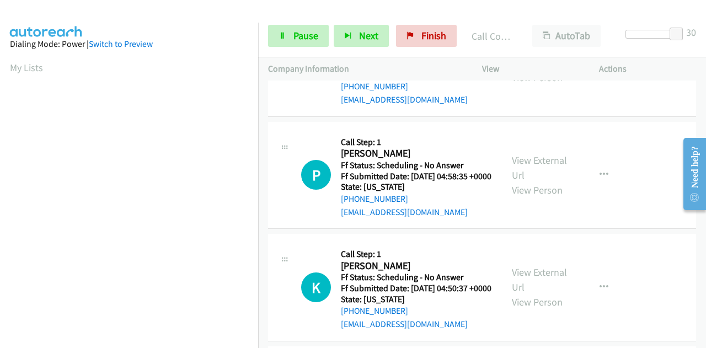
scroll to position [2262, 0]
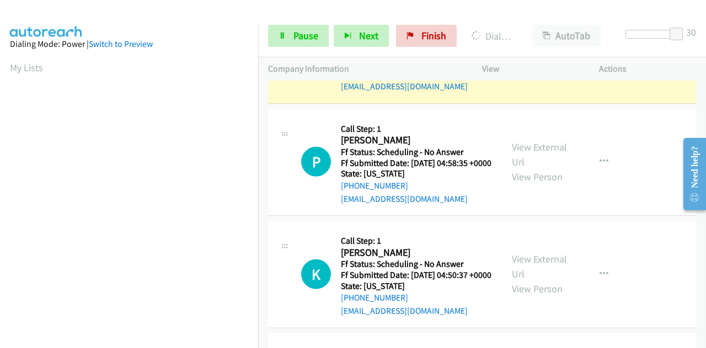
click at [542, 56] on link "View External Url" at bounding box center [539, 42] width 55 height 28
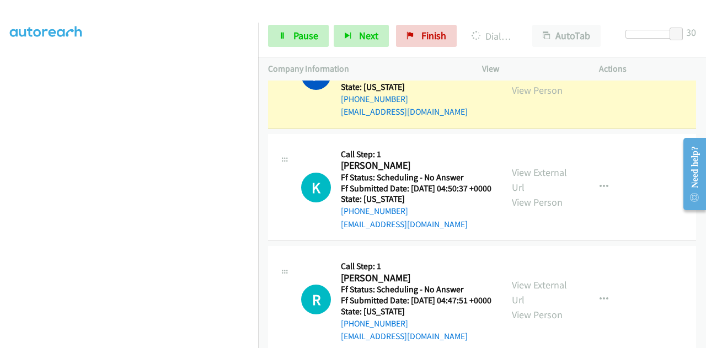
scroll to position [270, 0]
click at [531, 82] on link "View External Url" at bounding box center [539, 68] width 55 height 28
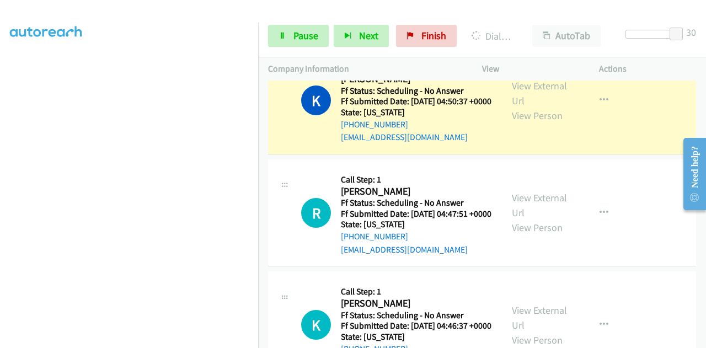
scroll to position [0, 0]
click at [518, 107] on link "View External Url" at bounding box center [539, 93] width 55 height 28
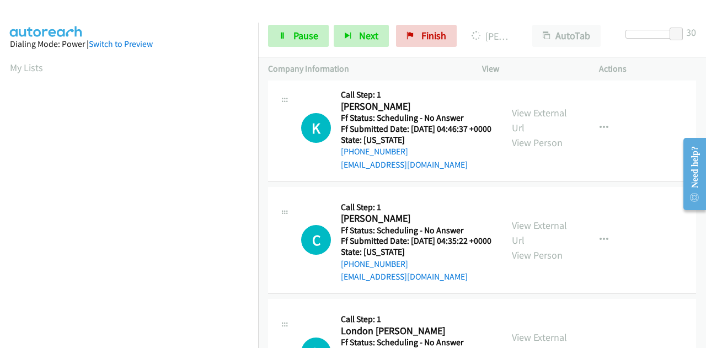
click at [551, 22] on link "View External Url" at bounding box center [539, 8] width 55 height 28
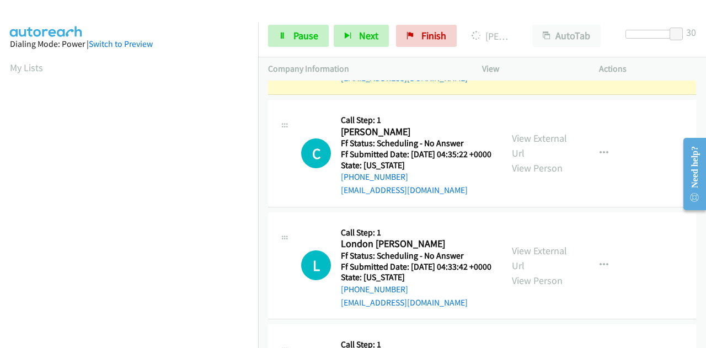
click at [527, 47] on link "View External Url" at bounding box center [539, 34] width 55 height 28
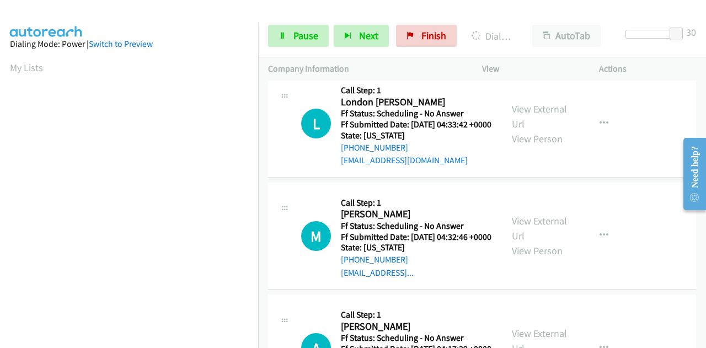
click at [539, 18] on link "View External Url" at bounding box center [539, 4] width 55 height 28
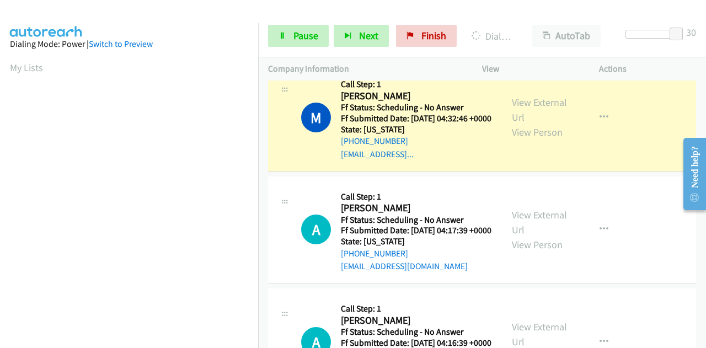
scroll to position [3256, 0]
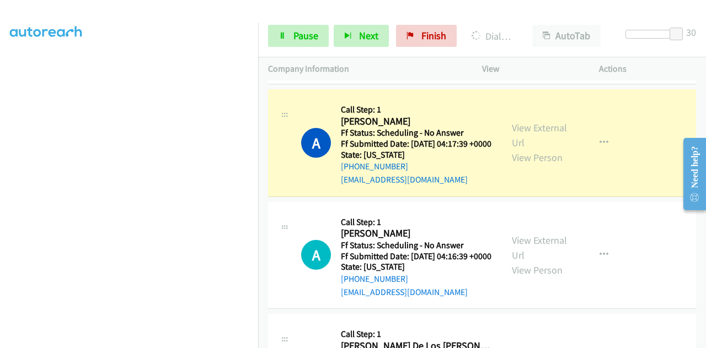
scroll to position [3421, 0]
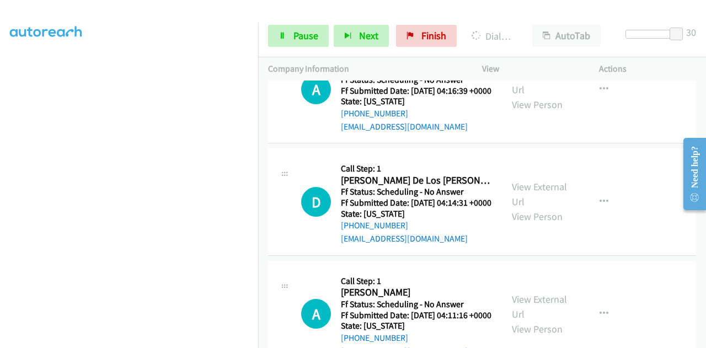
click at [142, 346] on aside "Dialing Mode: Power | Switch to Preview My Lists" at bounding box center [129, 65] width 258 height 611
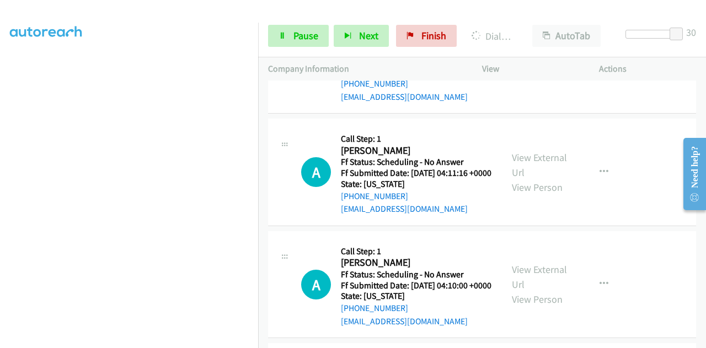
scroll to position [0, 0]
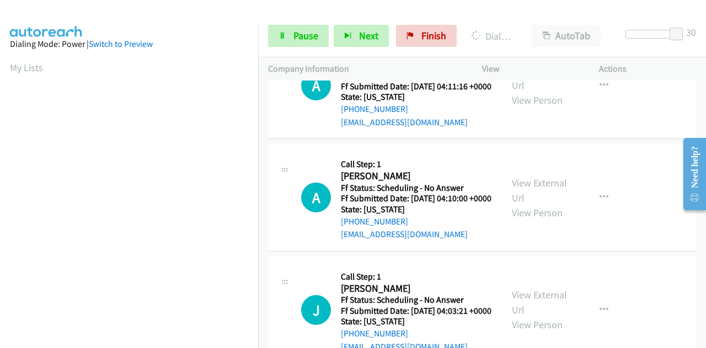
scroll to position [270, 0]
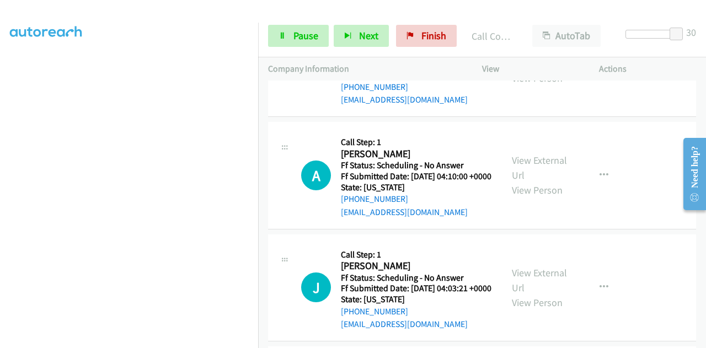
scroll to position [3808, 0]
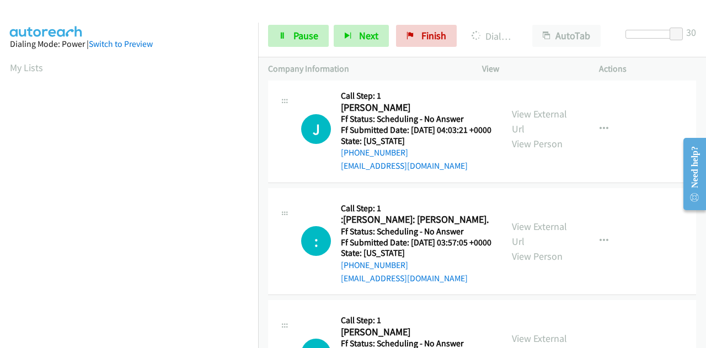
scroll to position [4028, 0]
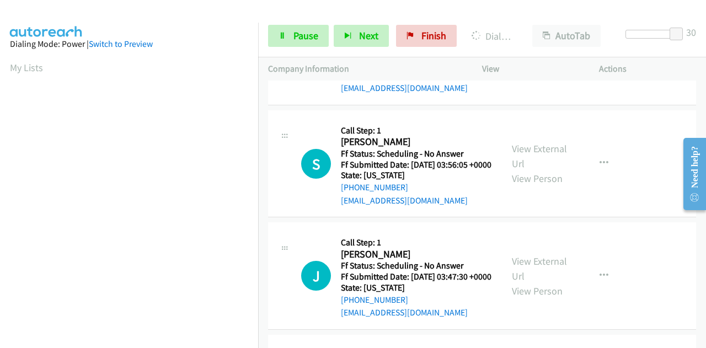
scroll to position [270, 0]
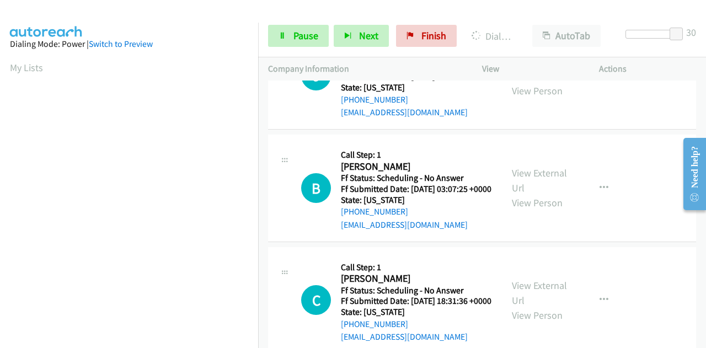
scroll to position [4470, 0]
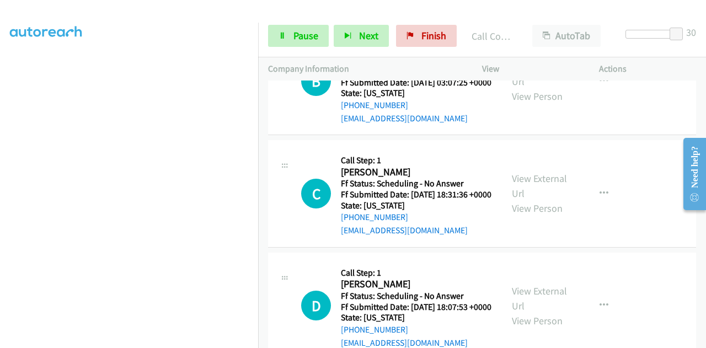
scroll to position [4580, 0]
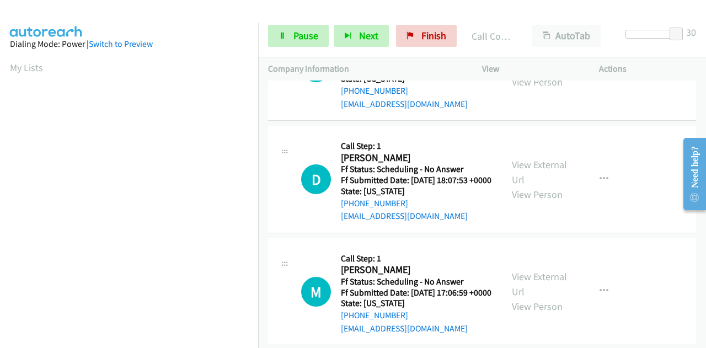
scroll to position [4746, 0]
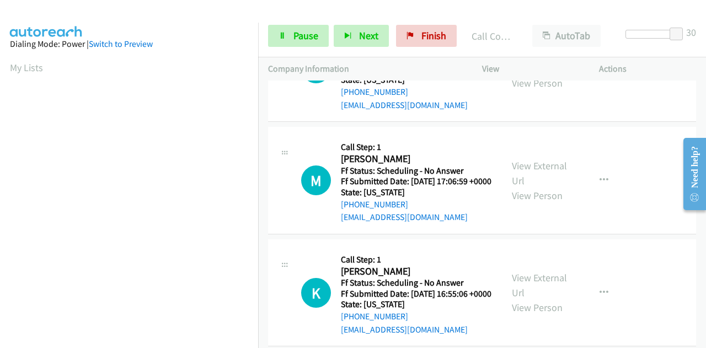
scroll to position [4856, 0]
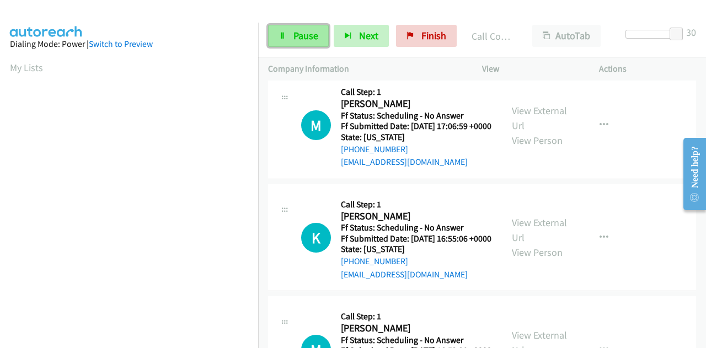
click at [307, 33] on span "Pause" at bounding box center [306, 35] width 25 height 13
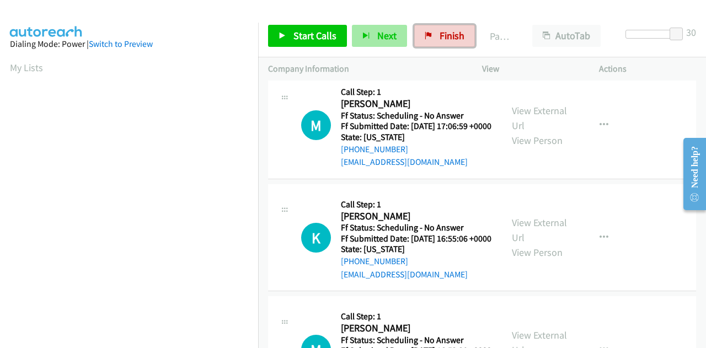
drag, startPoint x: 448, startPoint y: 31, endPoint x: 391, endPoint y: 42, distance: 57.9
click at [448, 30] on span "Finish" at bounding box center [452, 35] width 25 height 13
